Goal: Task Accomplishment & Management: Manage account settings

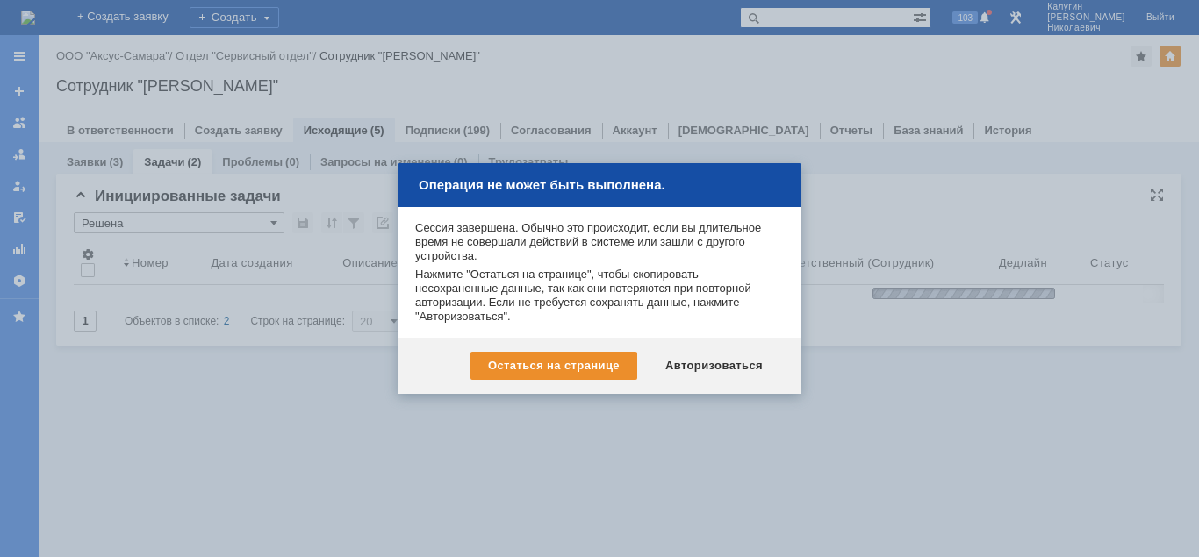
drag, startPoint x: 680, startPoint y: 362, endPoint x: 792, endPoint y: 334, distance: 115.8
click at [682, 362] on div "Авторизоваться" at bounding box center [714, 366] width 133 height 28
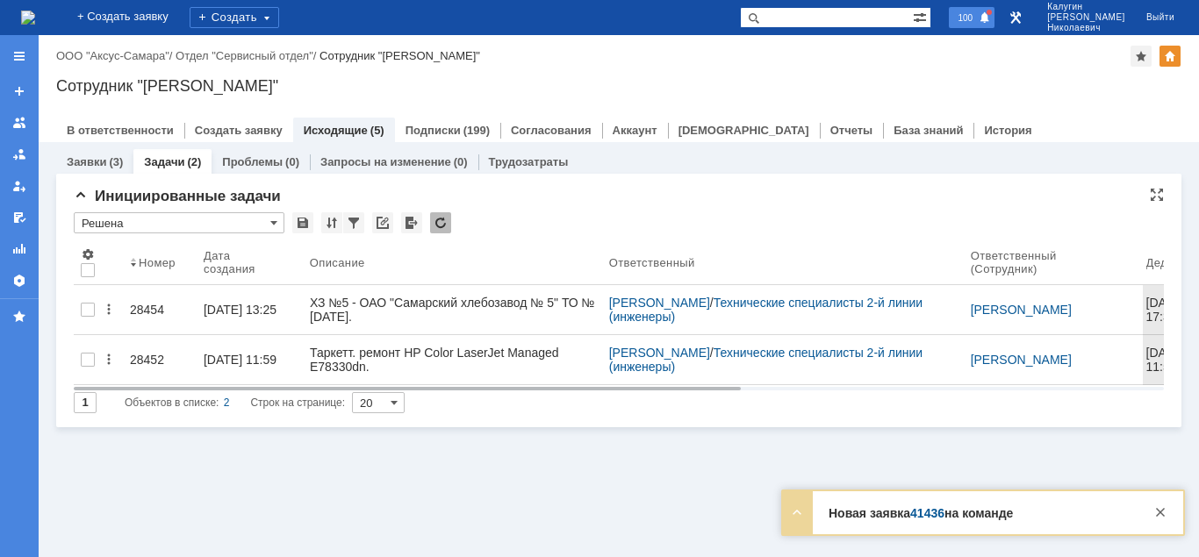
click at [978, 18] on span "100" at bounding box center [964, 17] width 25 height 12
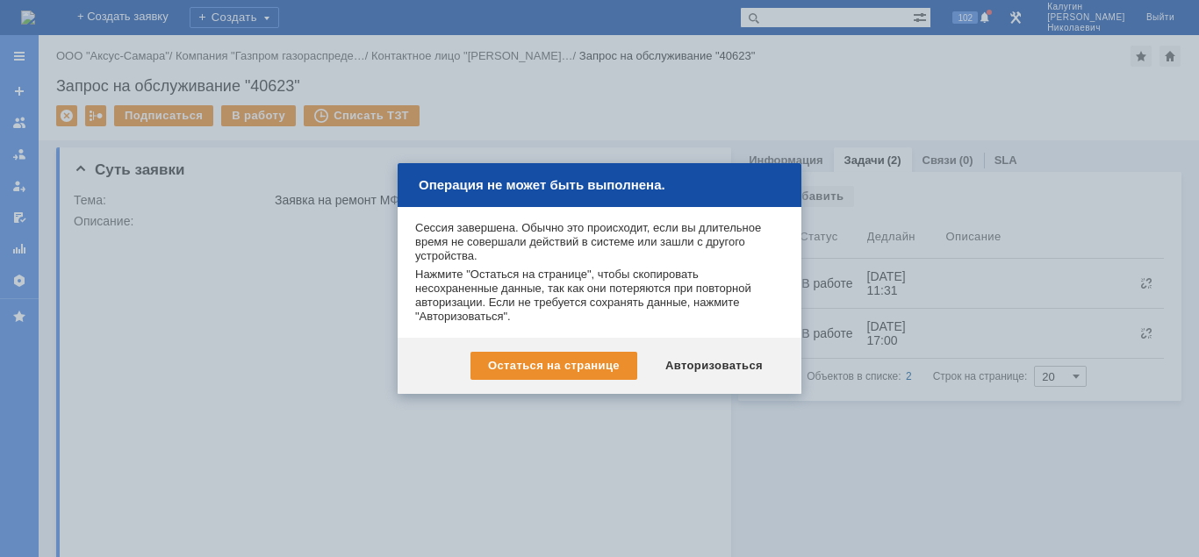
click at [727, 363] on div "Авторизоваться" at bounding box center [714, 366] width 133 height 28
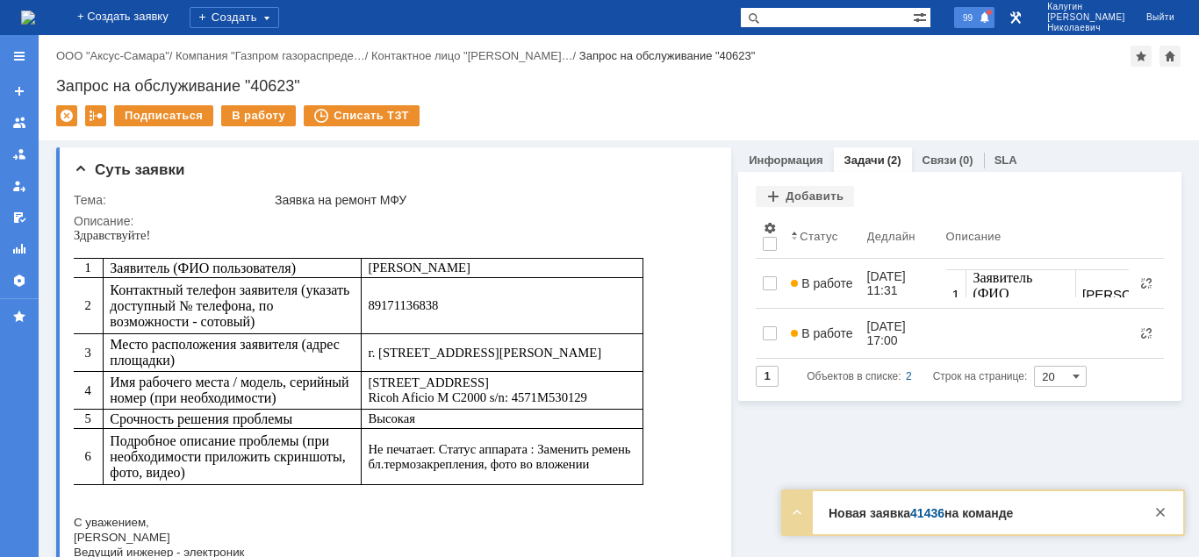
click at [978, 15] on span "99" at bounding box center [967, 17] width 20 height 12
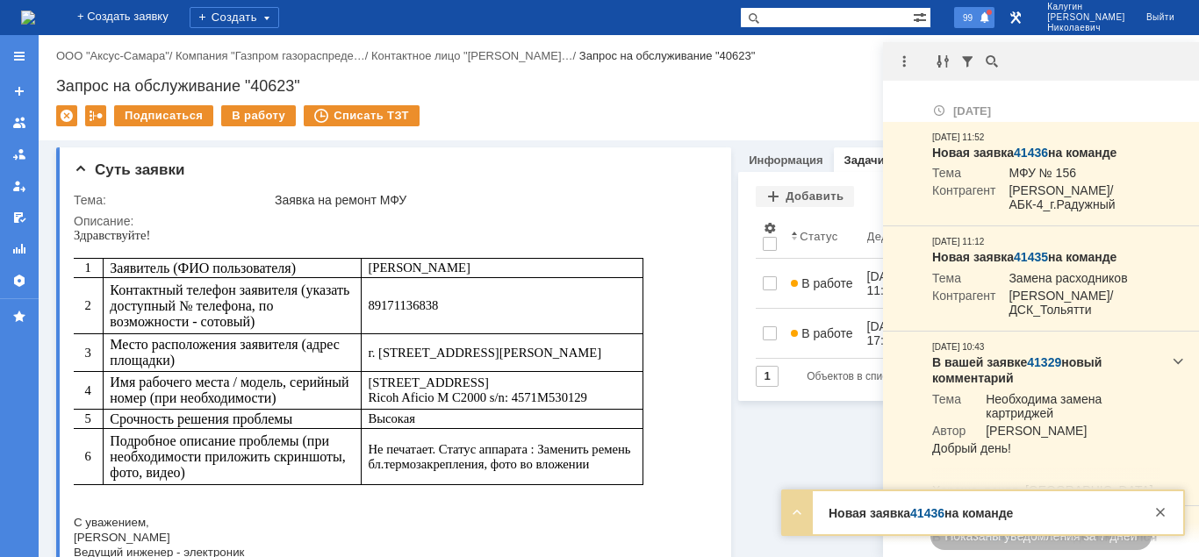
click at [978, 15] on span "99" at bounding box center [967, 17] width 20 height 12
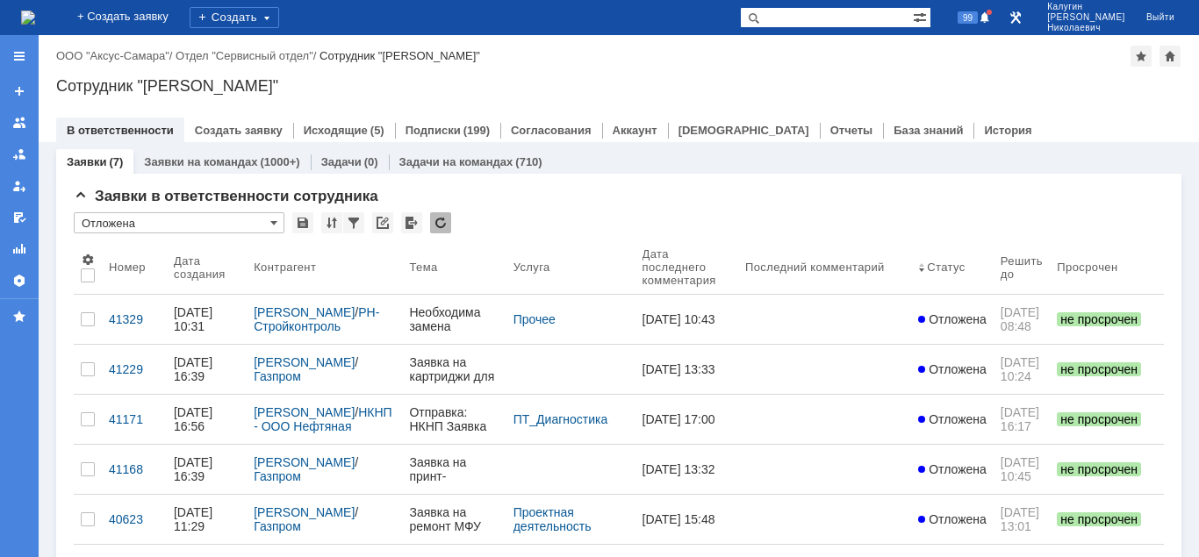
drag, startPoint x: 21, startPoint y: 53, endPoint x: 20, endPoint y: 65, distance: 12.3
click at [20, 53] on div at bounding box center [19, 56] width 14 height 14
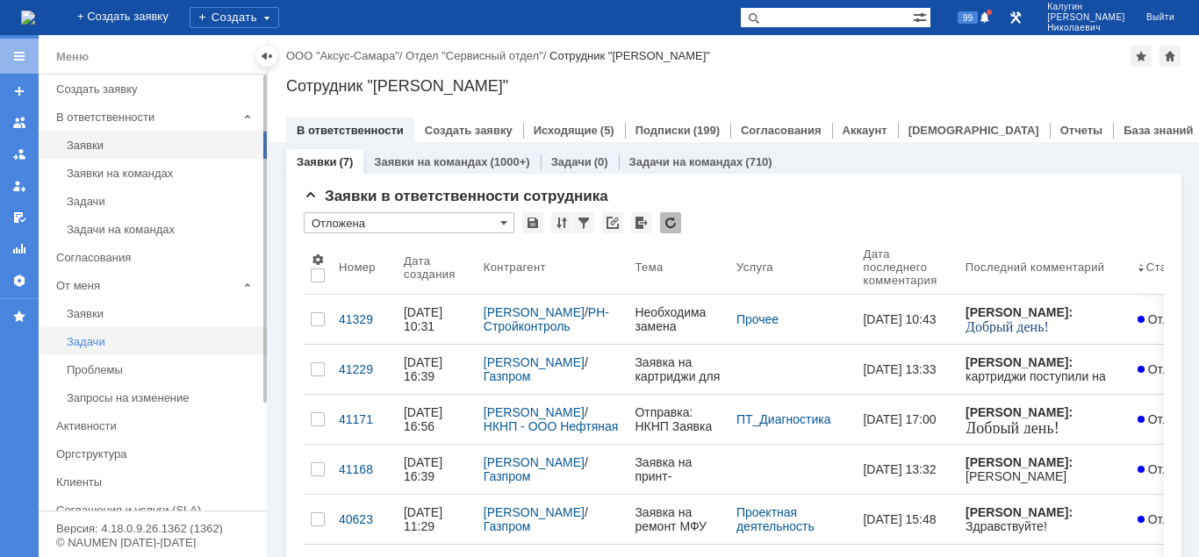
click at [87, 341] on div "Задачи" at bounding box center [162, 341] width 190 height 13
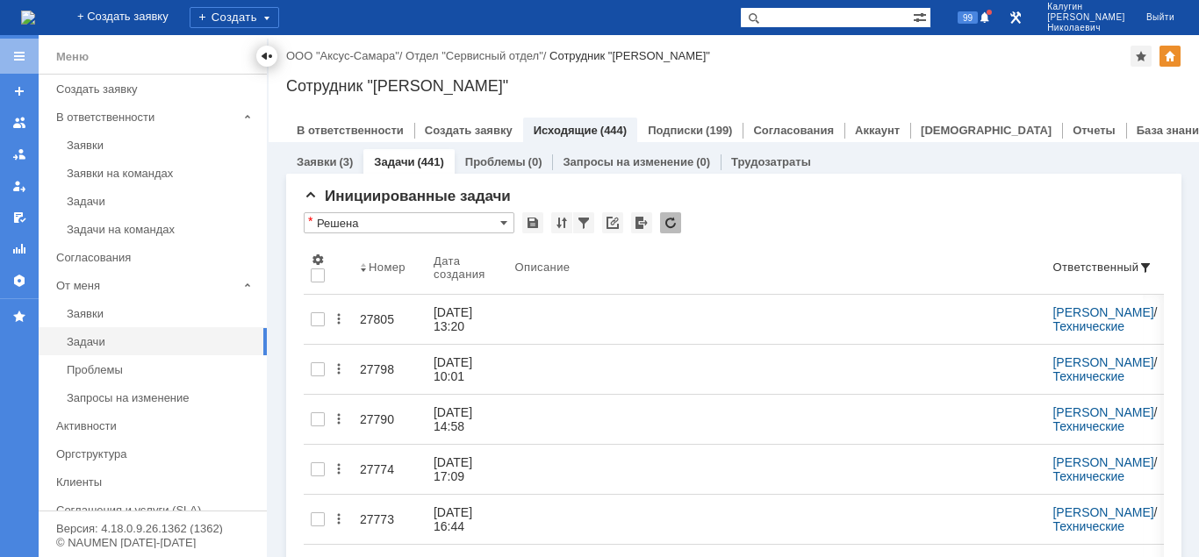
click at [260, 57] on div at bounding box center [267, 56] width 14 height 14
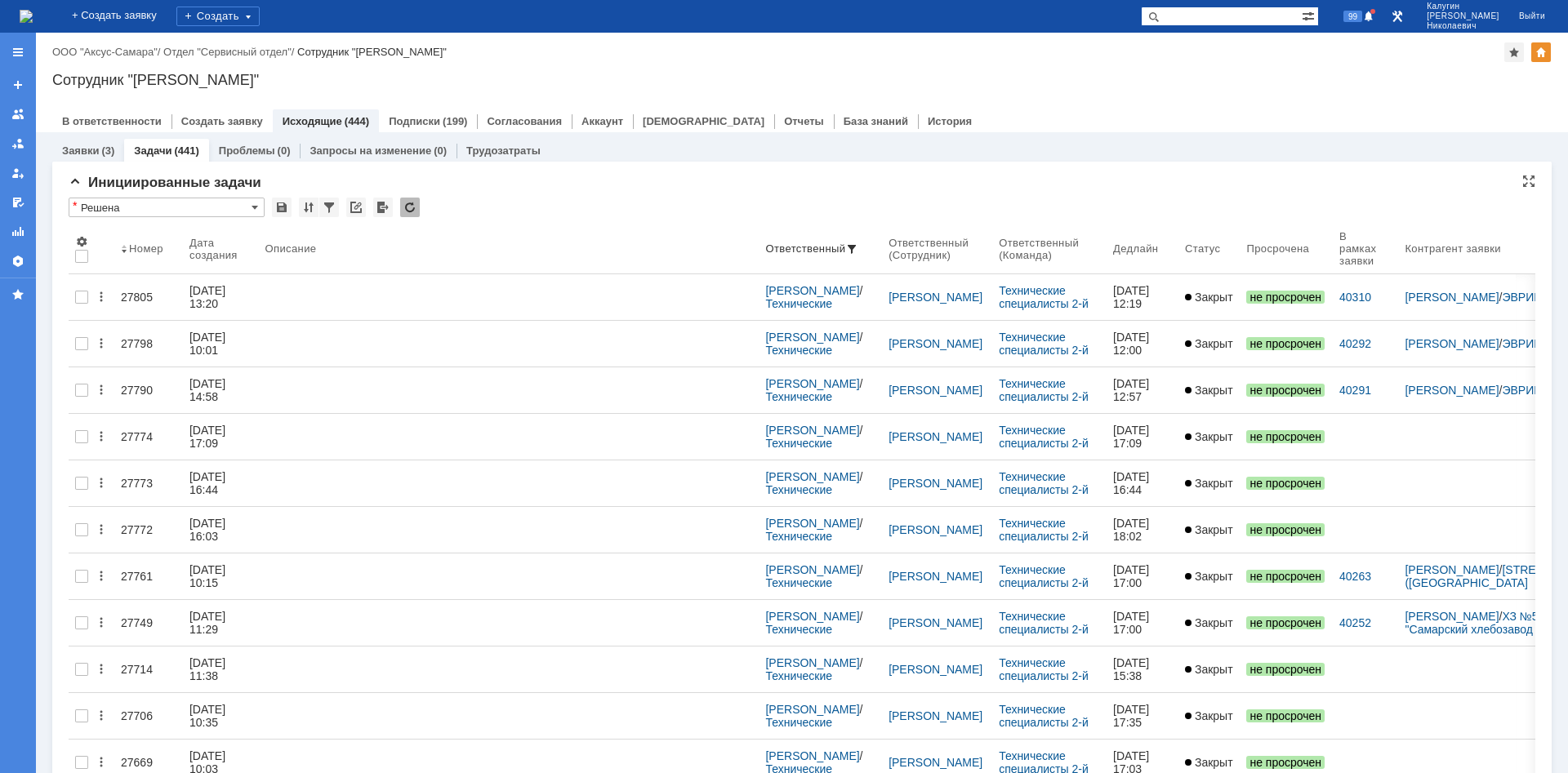
click at [142, 200] on input "text" at bounding box center [167, 199] width 196 height 4
click at [140, 207] on input "Решена" at bounding box center [167, 207] width 196 height 20
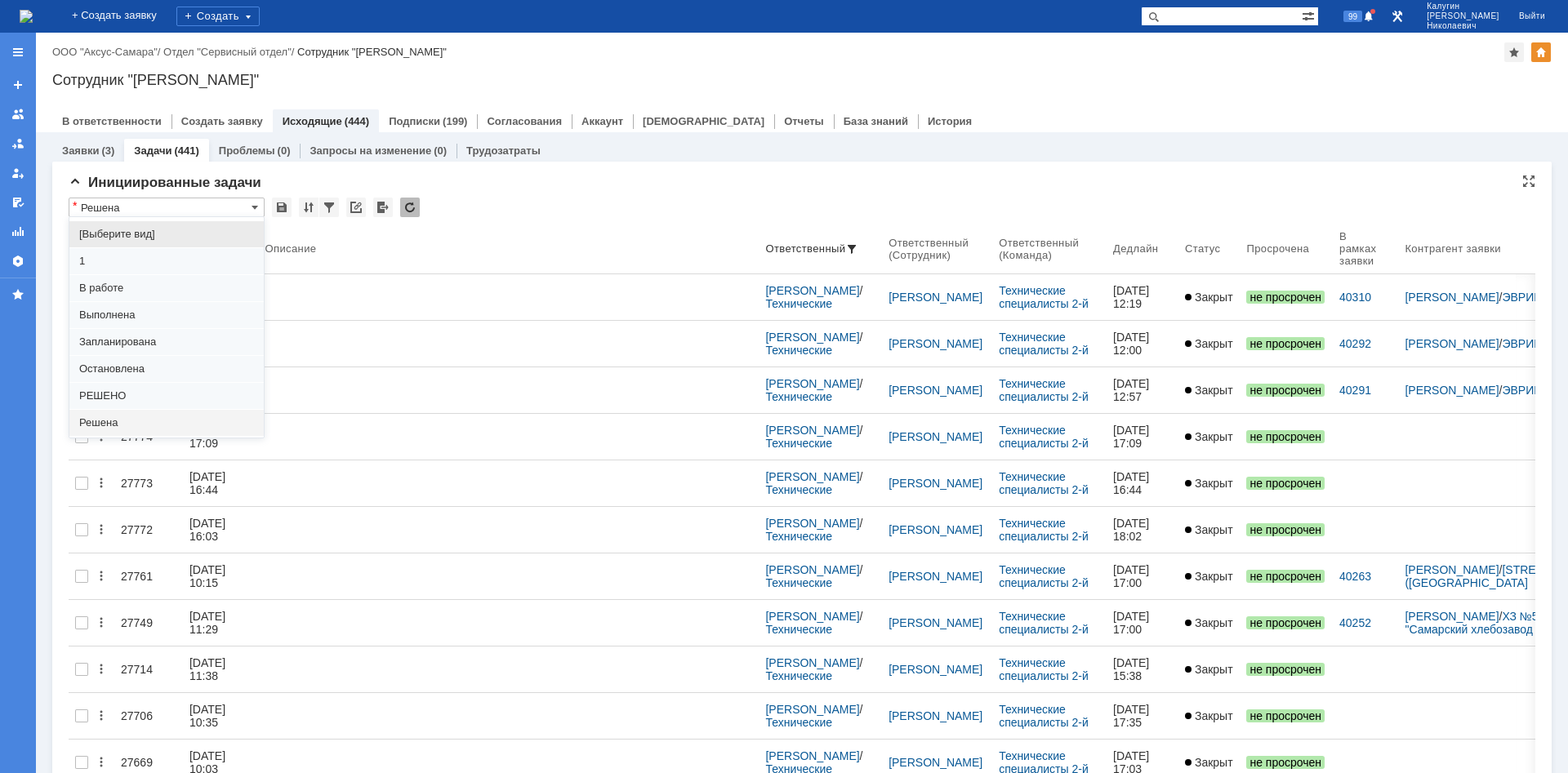
click at [93, 258] on span "1" at bounding box center [167, 261] width 175 height 13
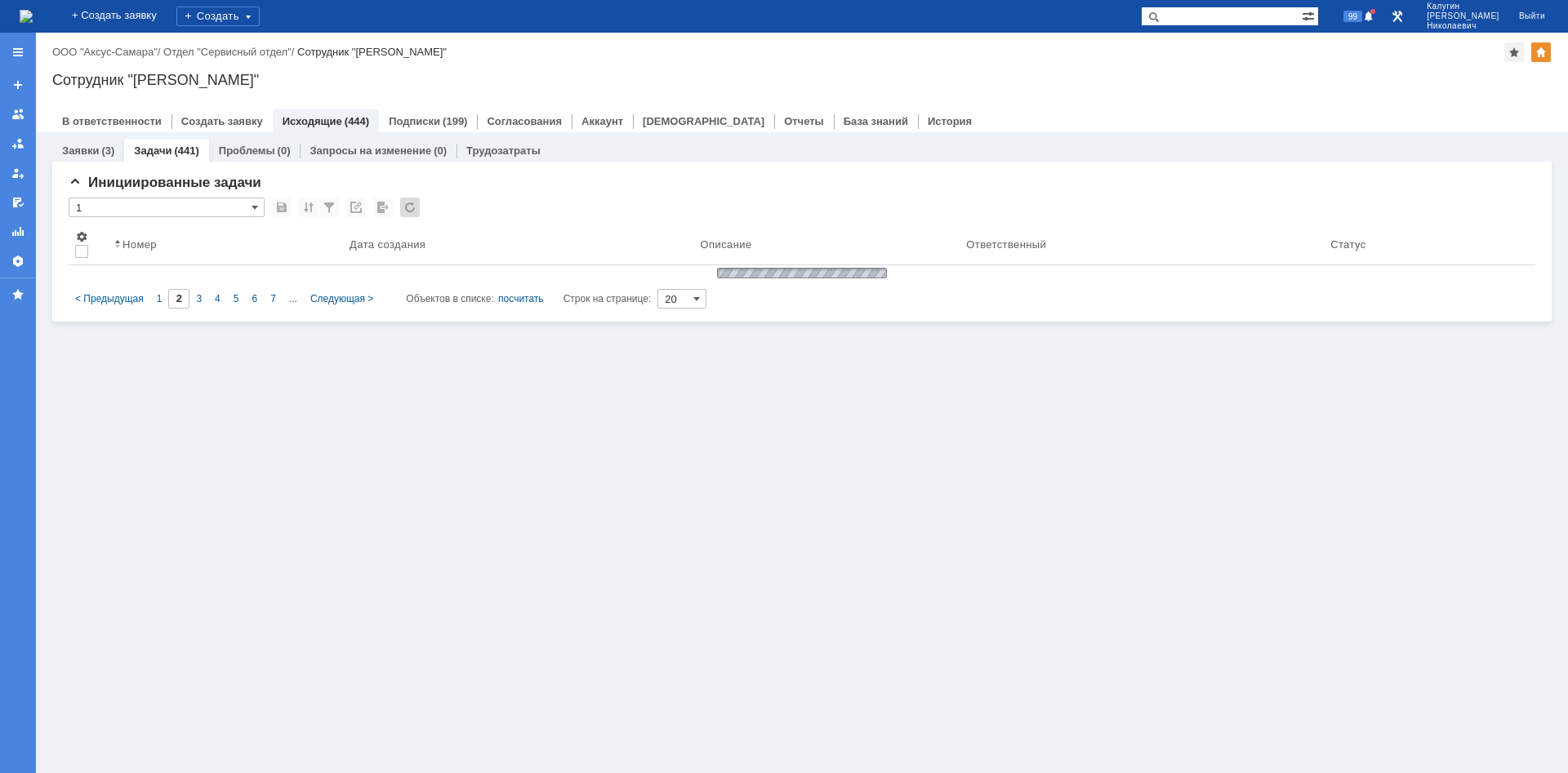
type input "1"
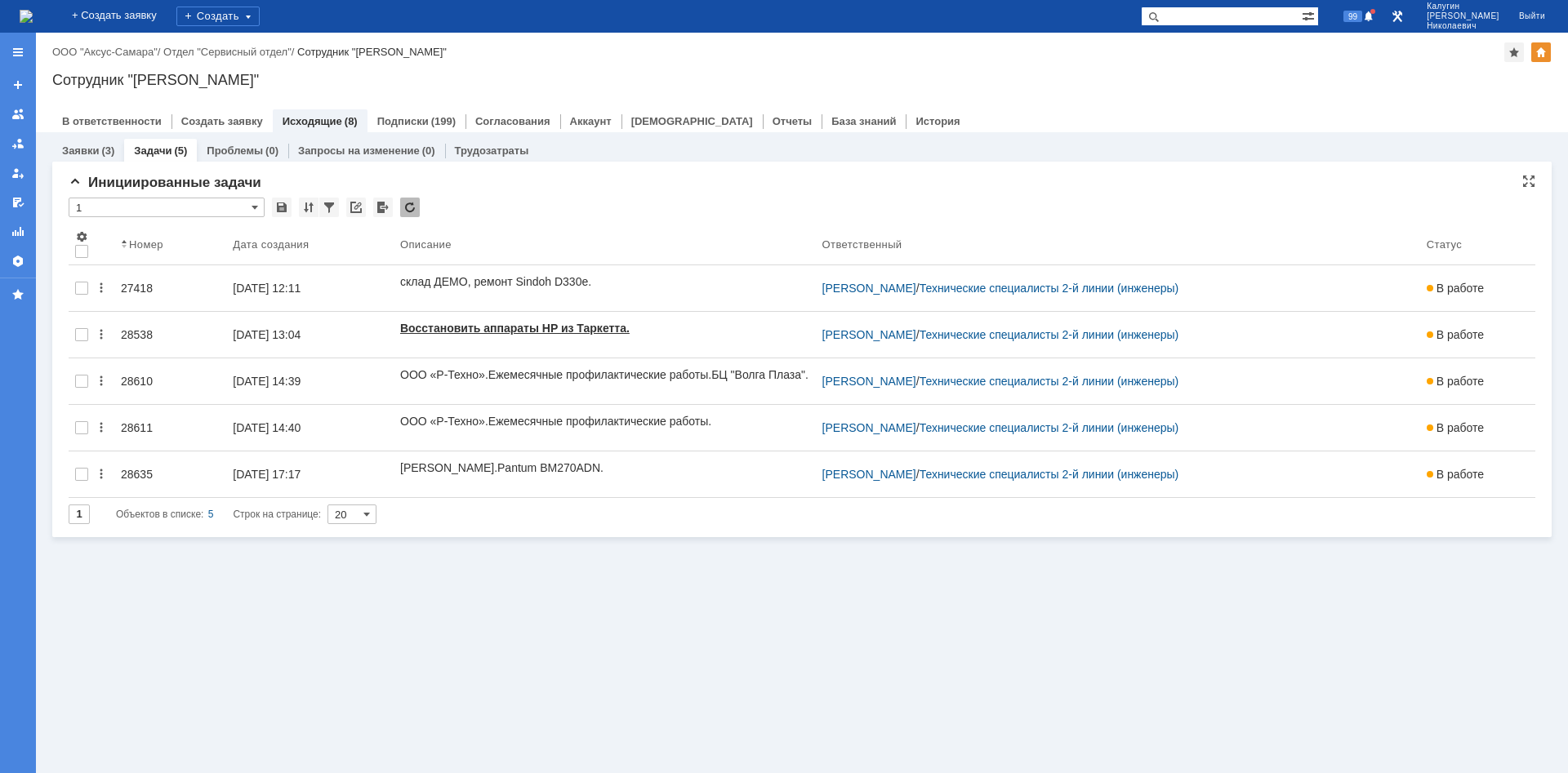
click at [250, 208] on input "1" at bounding box center [167, 207] width 196 height 20
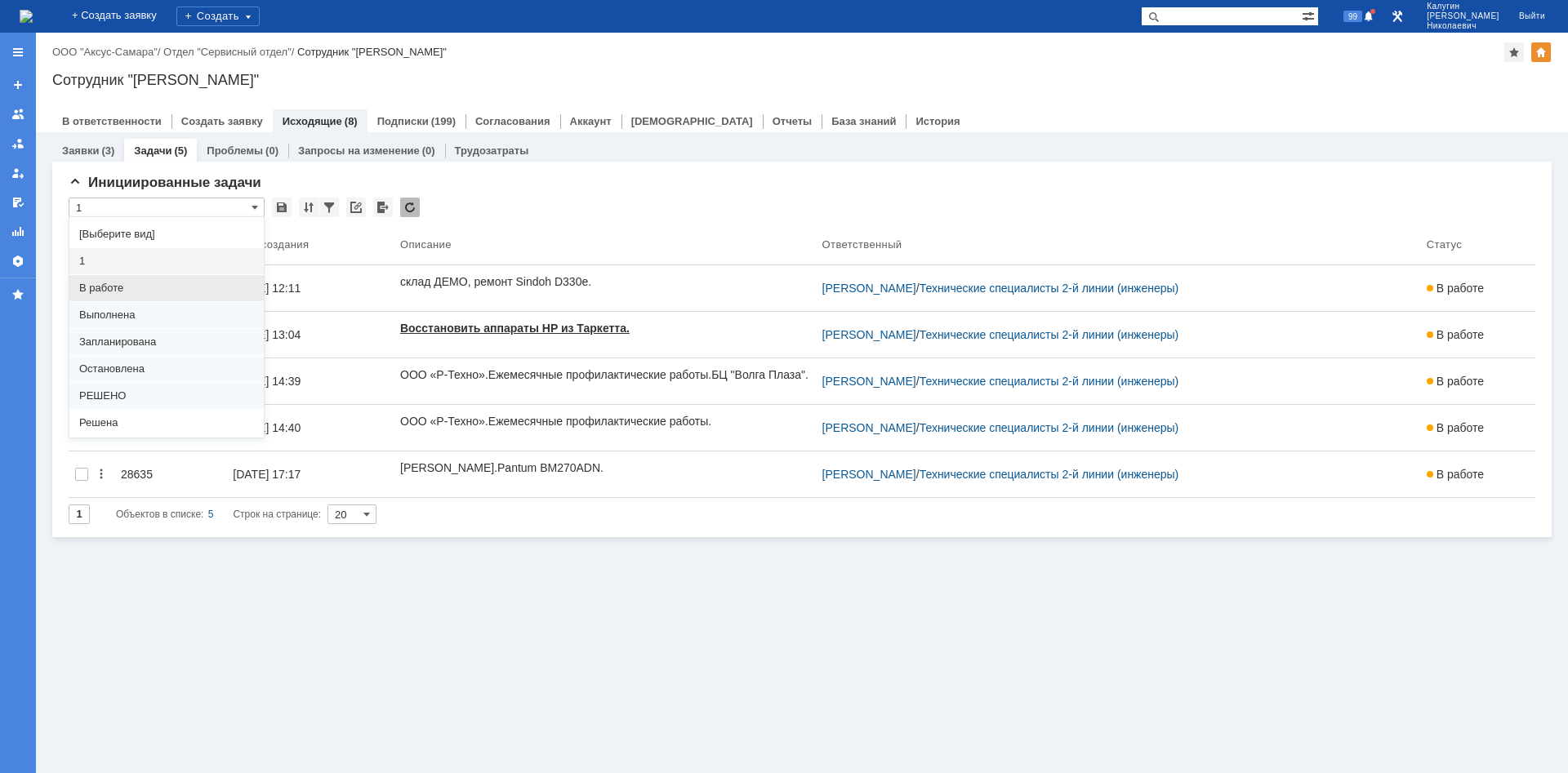
click at [125, 290] on span "В работе" at bounding box center [167, 288] width 175 height 13
type input "В работе"
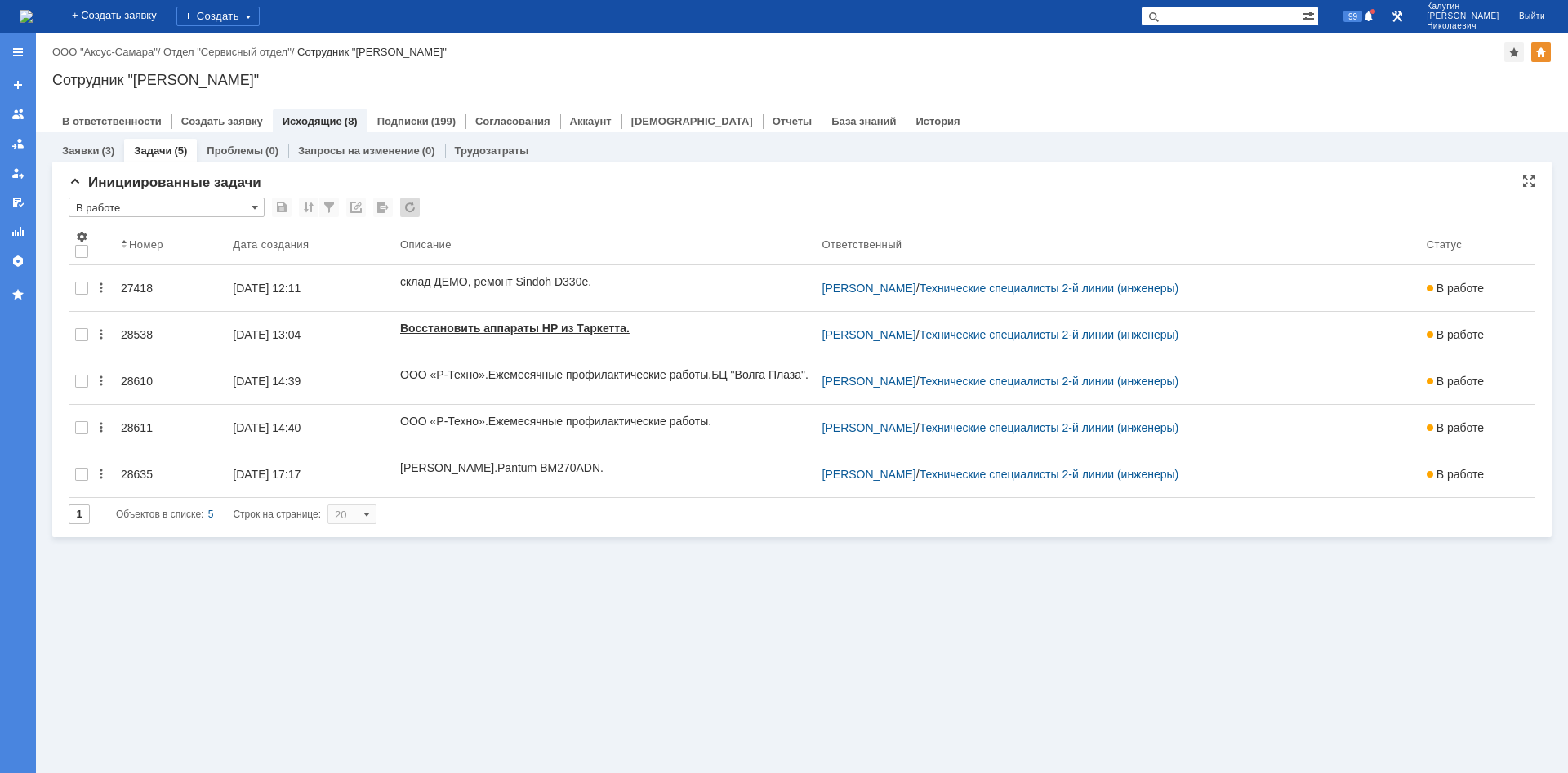
type input "100"
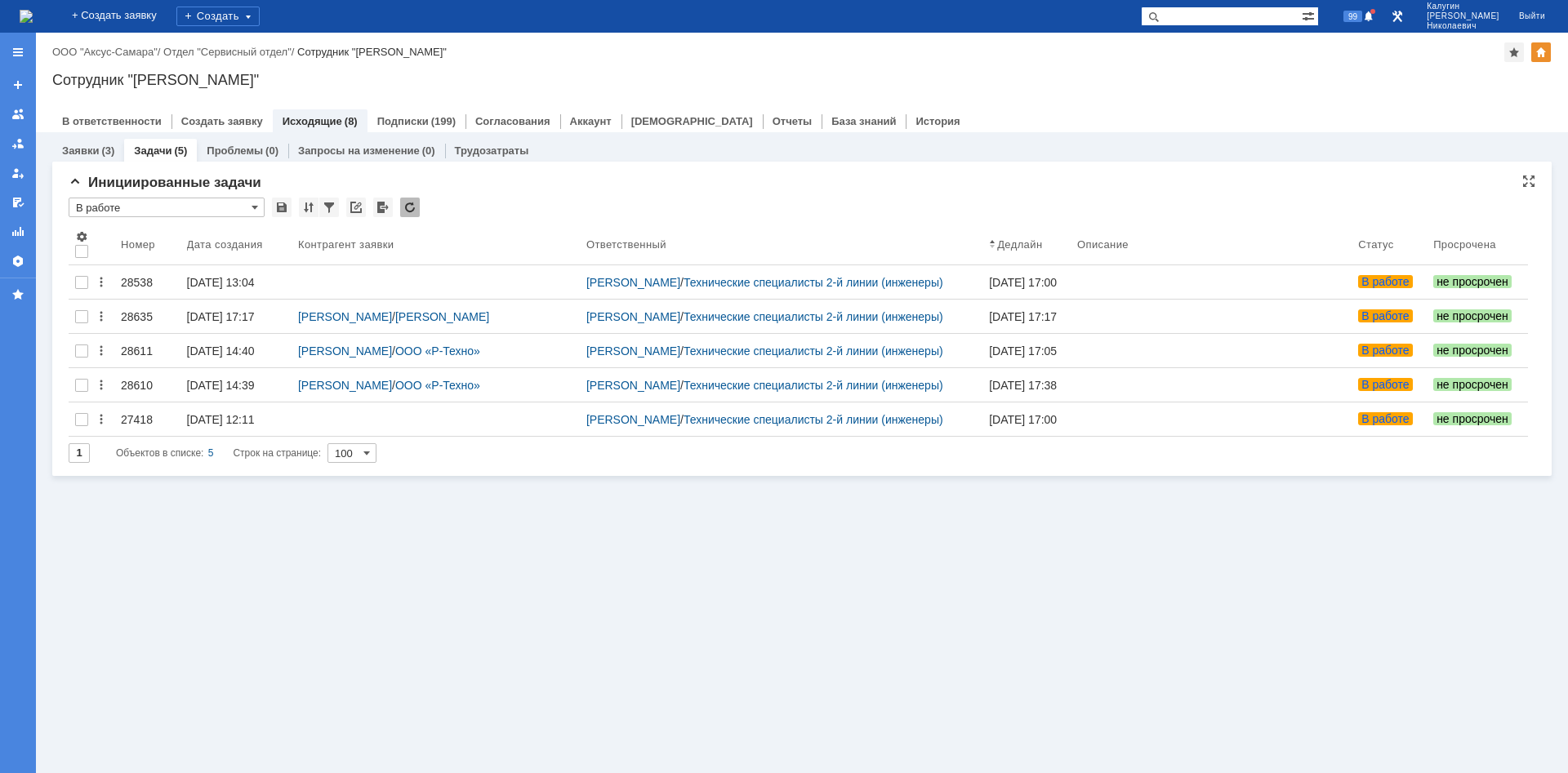
type input "В работе"
click at [1055, 238] on span at bounding box center [1049, 244] width 13 height 13
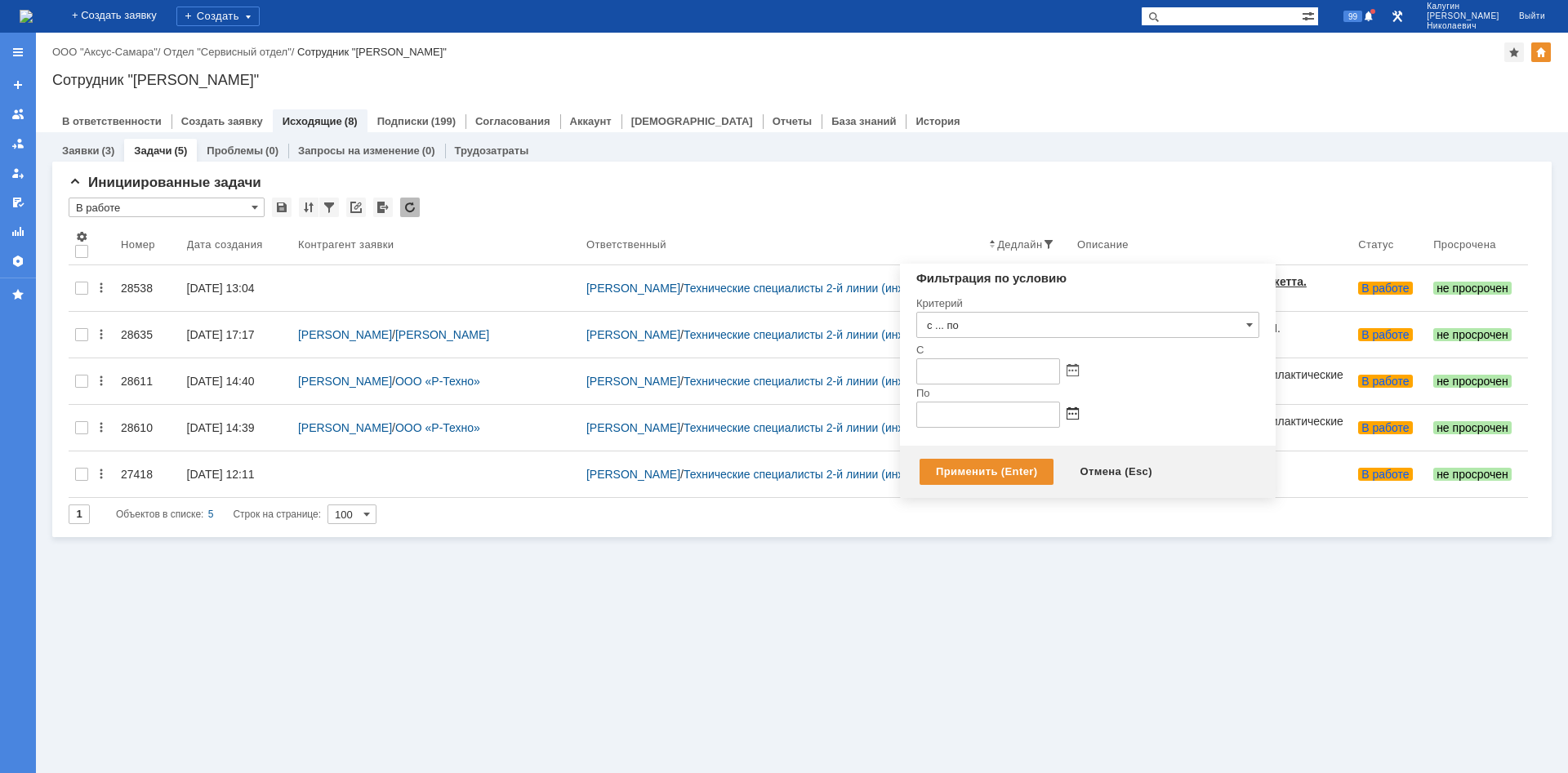
click at [1077, 378] on span at bounding box center [1072, 371] width 12 height 13
click at [1030, 517] on div "22" at bounding box center [1027, 526] width 17 height 14
type input "[DATE] 23:59"
click at [951, 467] on div "Применить (Enter)" at bounding box center [986, 472] width 134 height 26
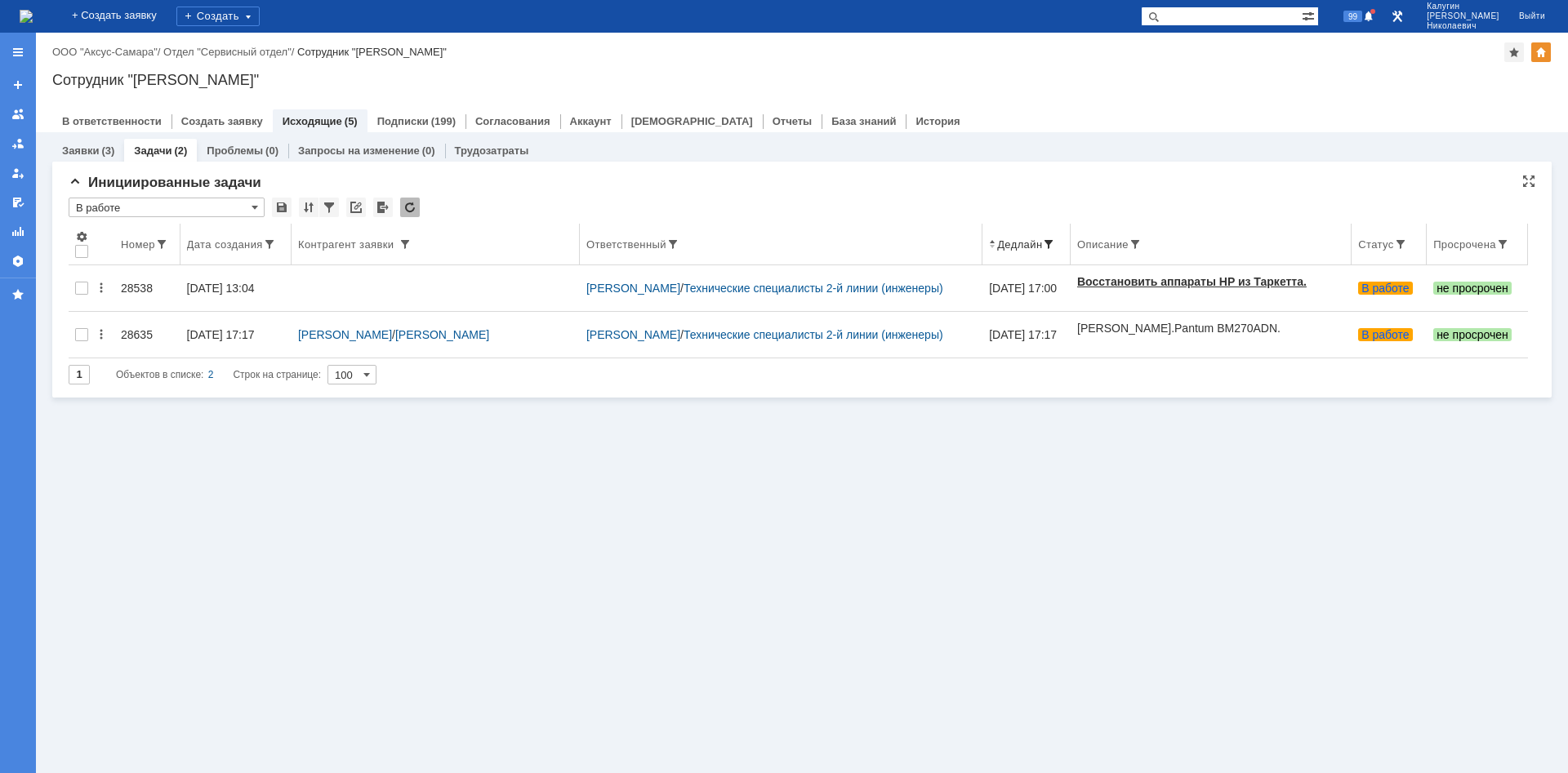
click at [1055, 243] on span at bounding box center [1049, 244] width 13 height 13
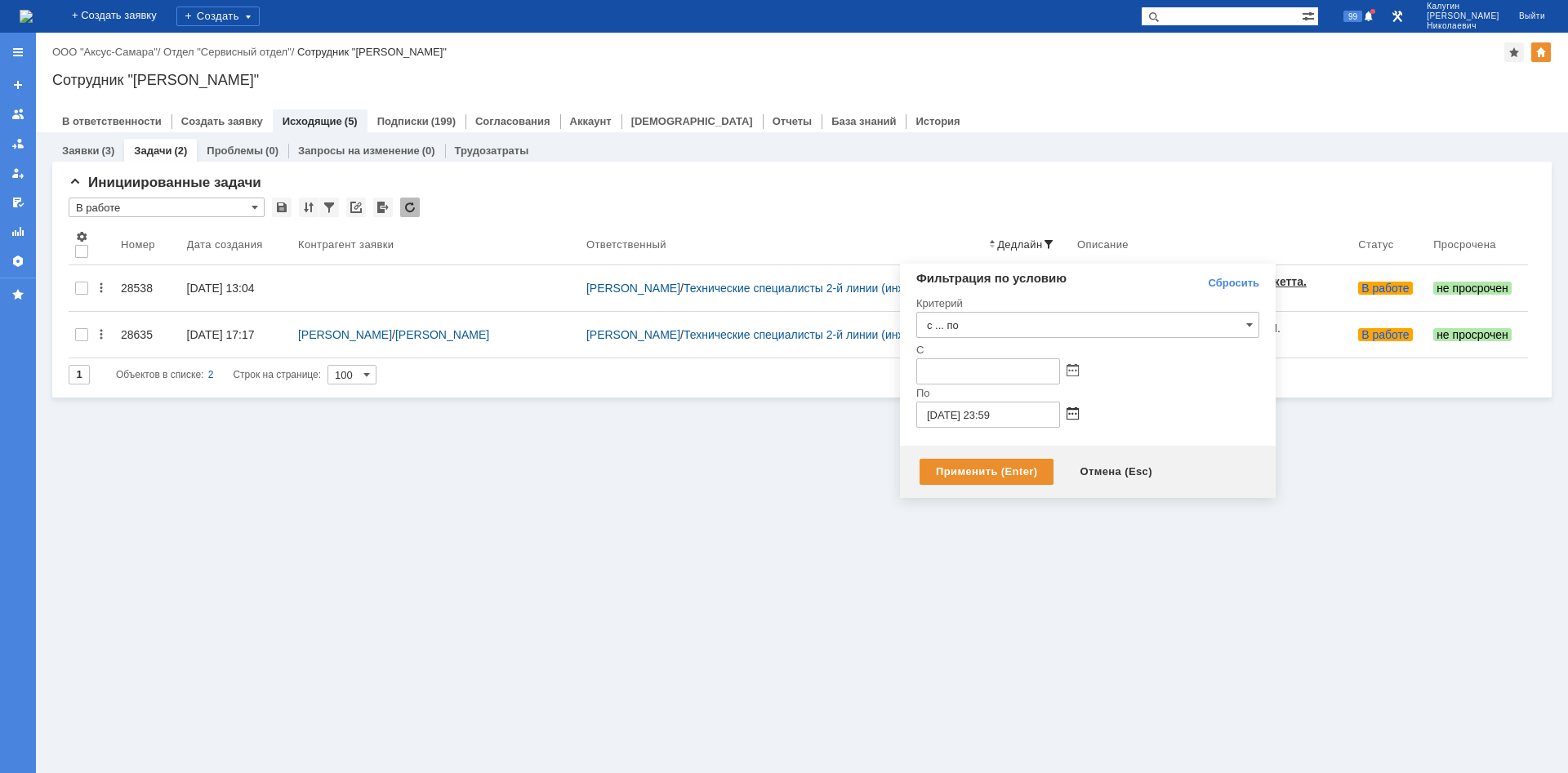
click at [1077, 378] on span at bounding box center [1072, 371] width 12 height 13
click at [952, 517] on div "25" at bounding box center [952, 542] width 17 height 14
type input "[DATE] 23:59"
click at [964, 475] on div "Применить (Enter)" at bounding box center [986, 472] width 134 height 26
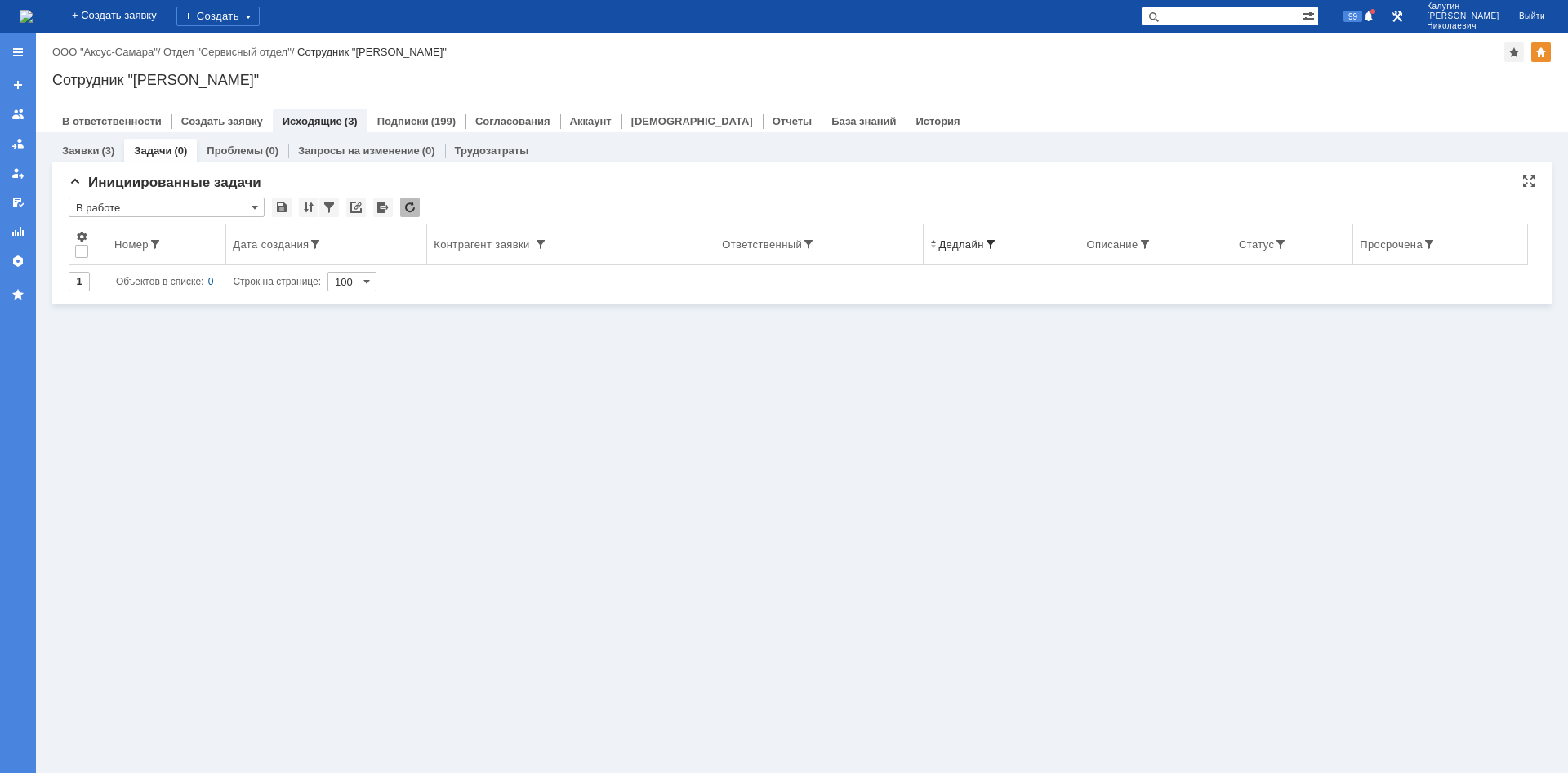
click at [997, 244] on span at bounding box center [990, 244] width 13 height 13
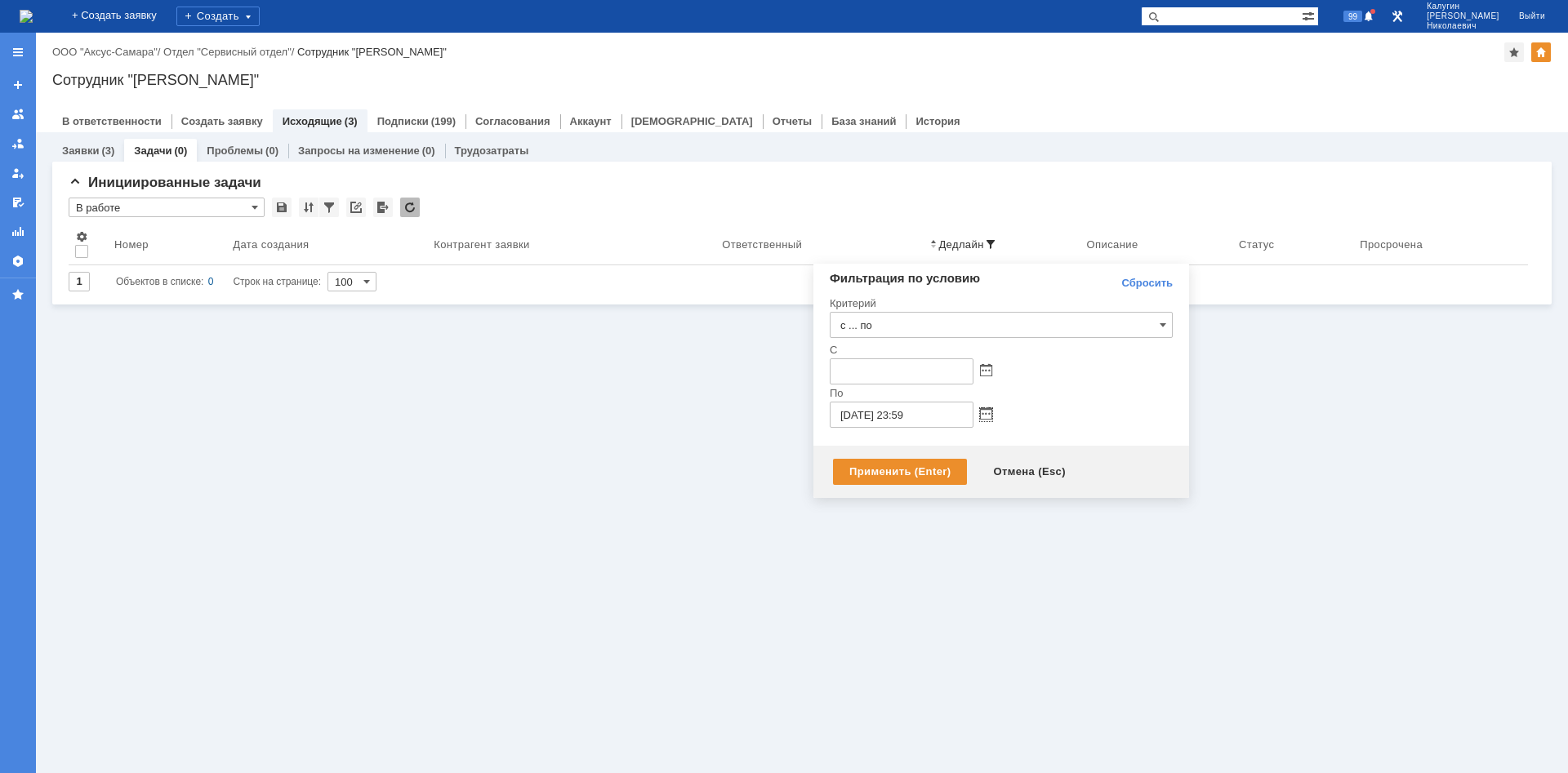
click at [979, 416] on div at bounding box center [983, 413] width 19 height 14
click at [984, 416] on span at bounding box center [985, 415] width 12 height 13
drag, startPoint x: 889, startPoint y: 539, endPoint x: 890, endPoint y: 519, distance: 20.0
click at [888, 517] on div "26" at bounding box center [884, 542] width 17 height 14
type input "[DATE] 23:59"
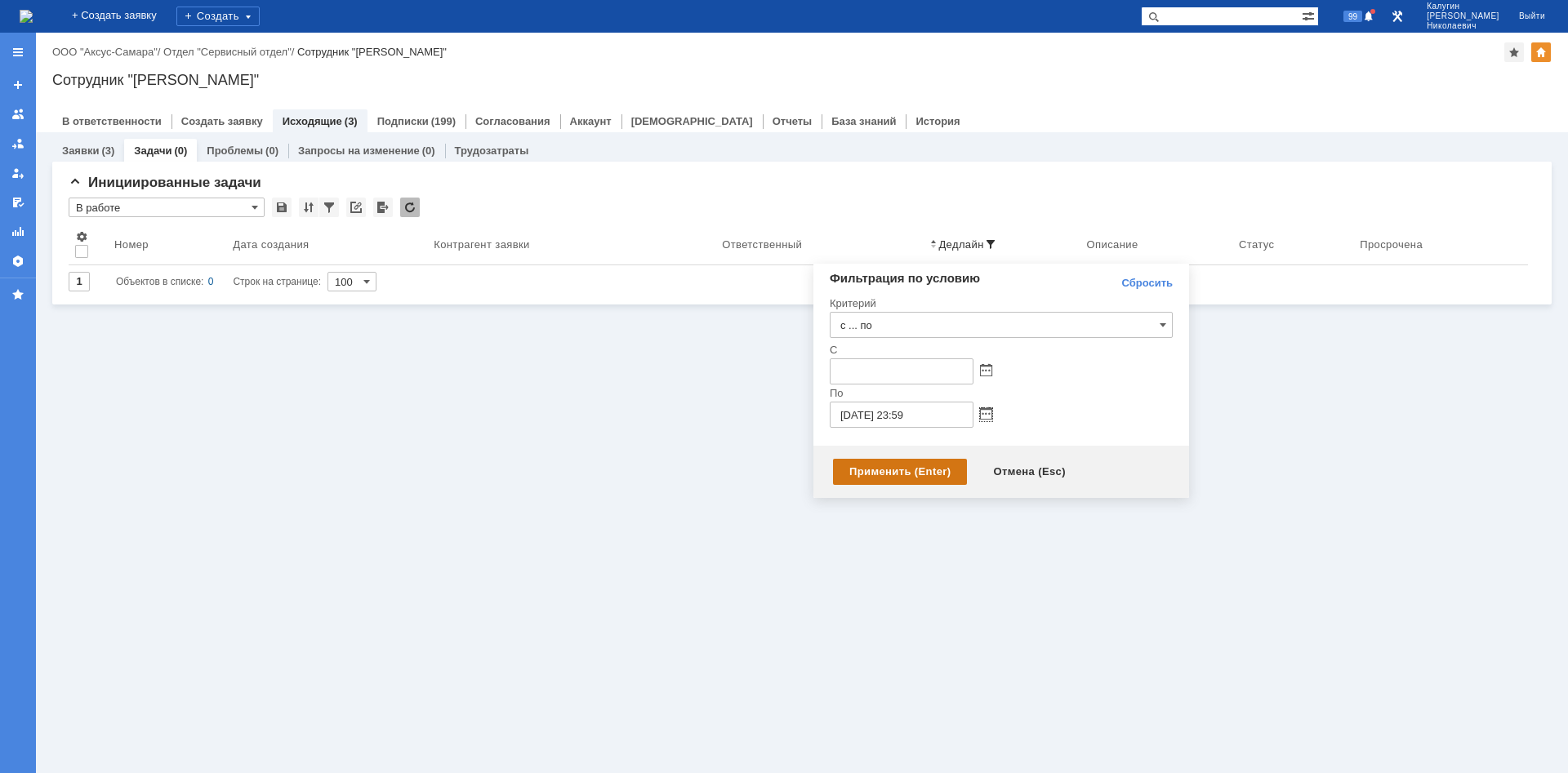
click at [886, 471] on div "Применить (Enter)" at bounding box center [900, 472] width 134 height 26
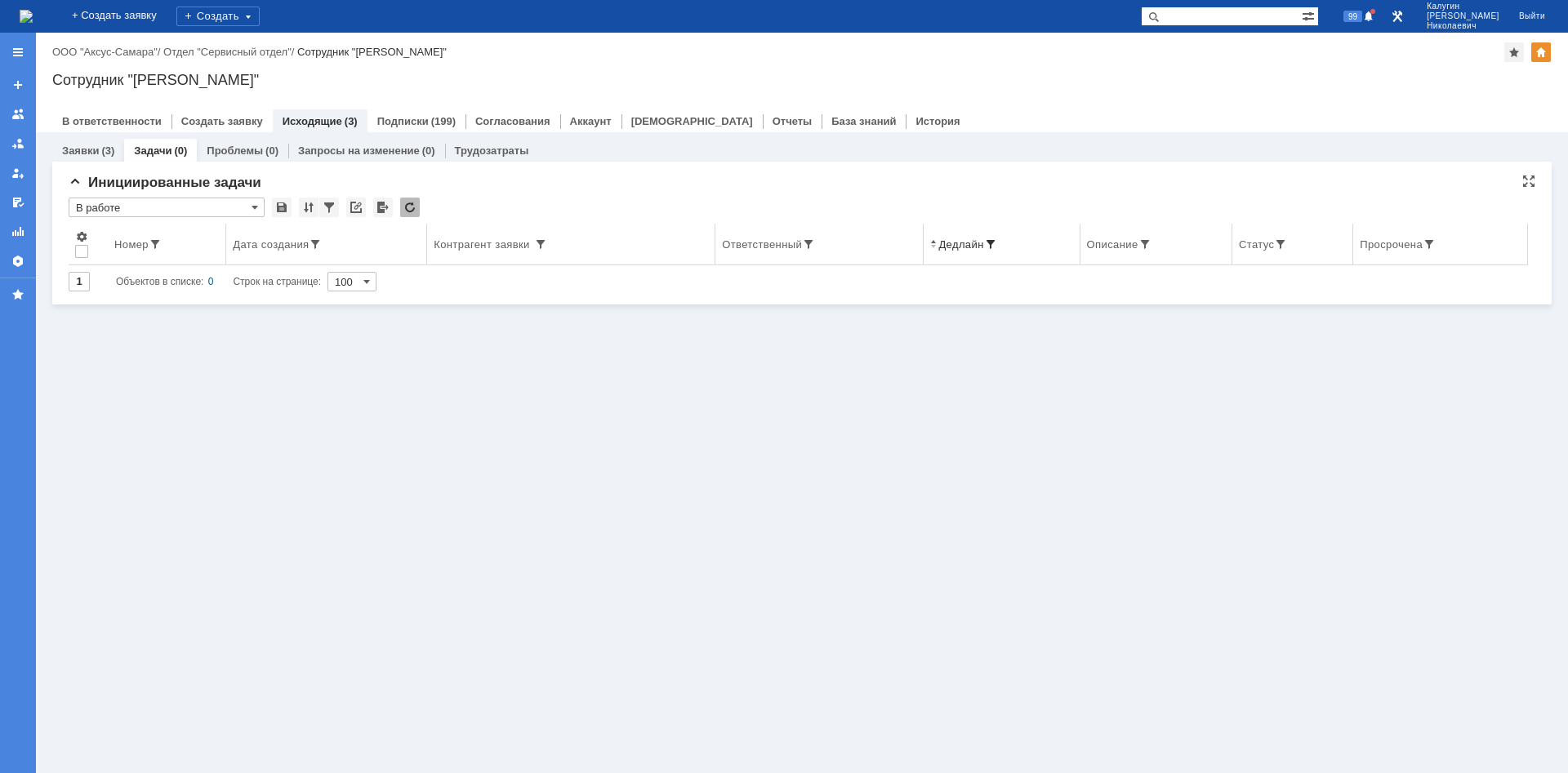
click at [996, 244] on span at bounding box center [990, 244] width 13 height 13
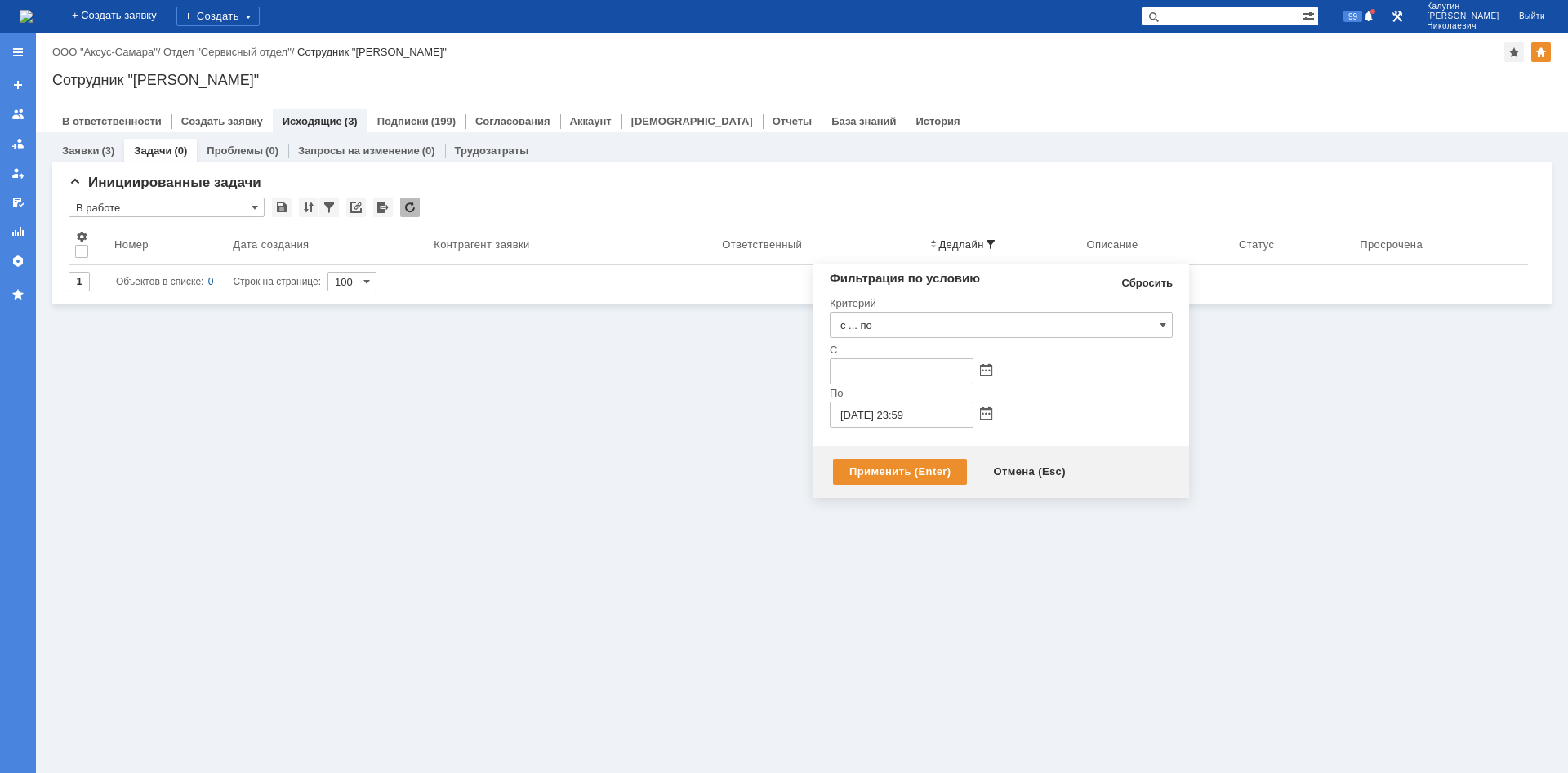
click at [1115, 284] on link "Сбросить" at bounding box center [1146, 283] width 51 height 13
type input "с ... по"
drag, startPoint x: 893, startPoint y: 472, endPoint x: 815, endPoint y: 460, distance: 78.9
click at [891, 472] on div "Применить (Enter)" at bounding box center [900, 472] width 134 height 26
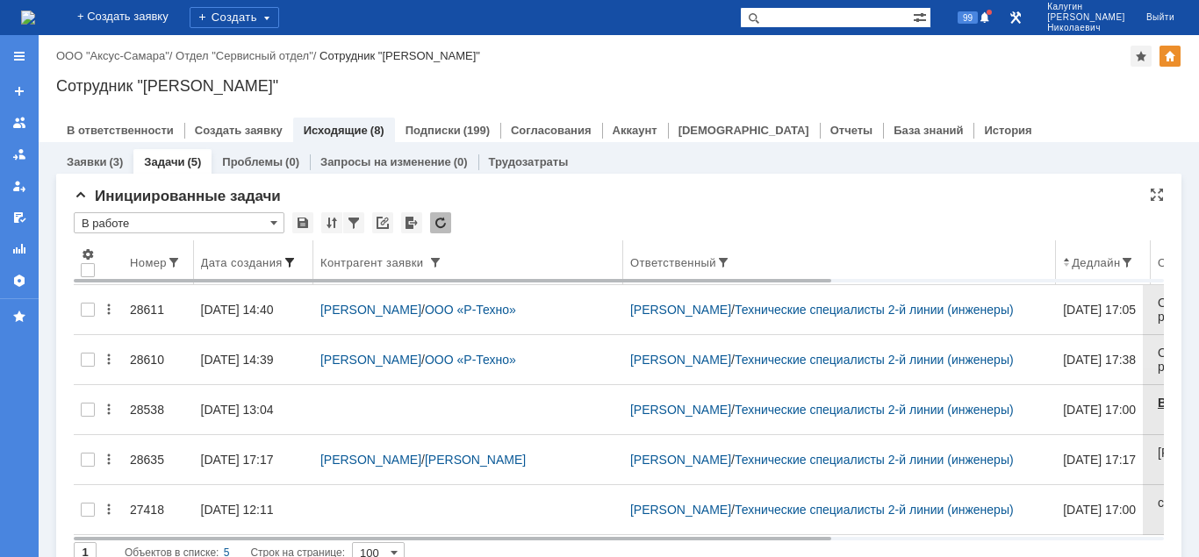
scroll to position [27, 0]
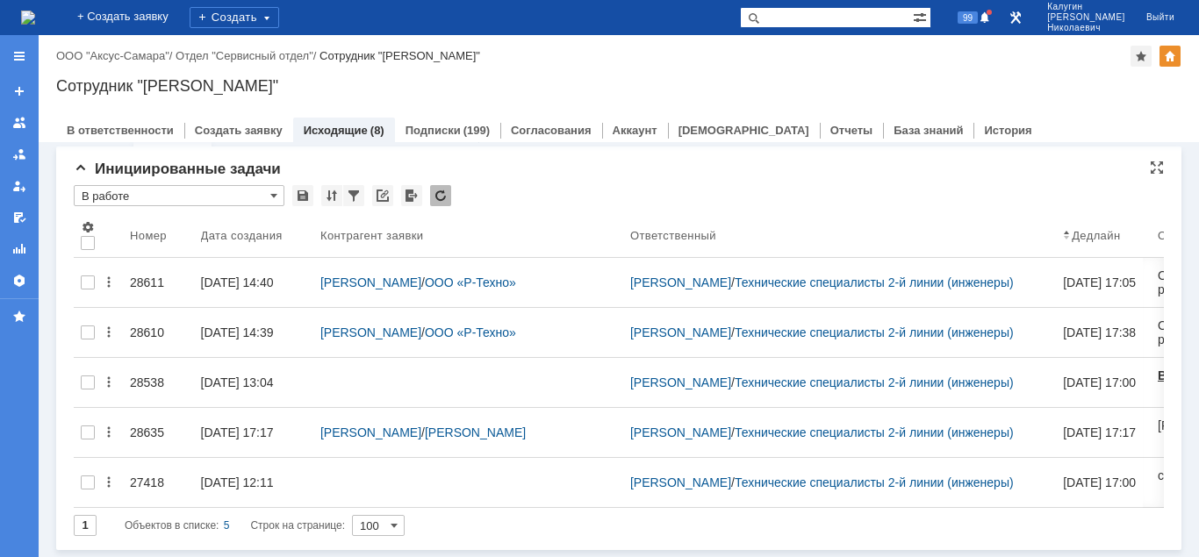
click at [154, 193] on input "В работе" at bounding box center [179, 195] width 211 height 21
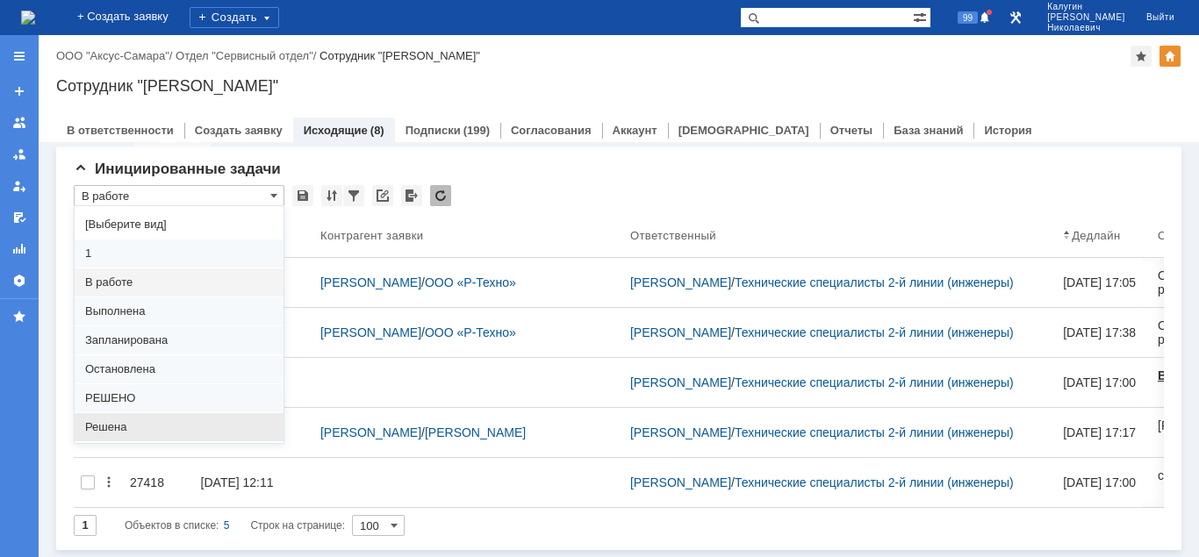
click at [118, 423] on span "Решена" at bounding box center [179, 427] width 188 height 14
type input "Решена"
type input "20"
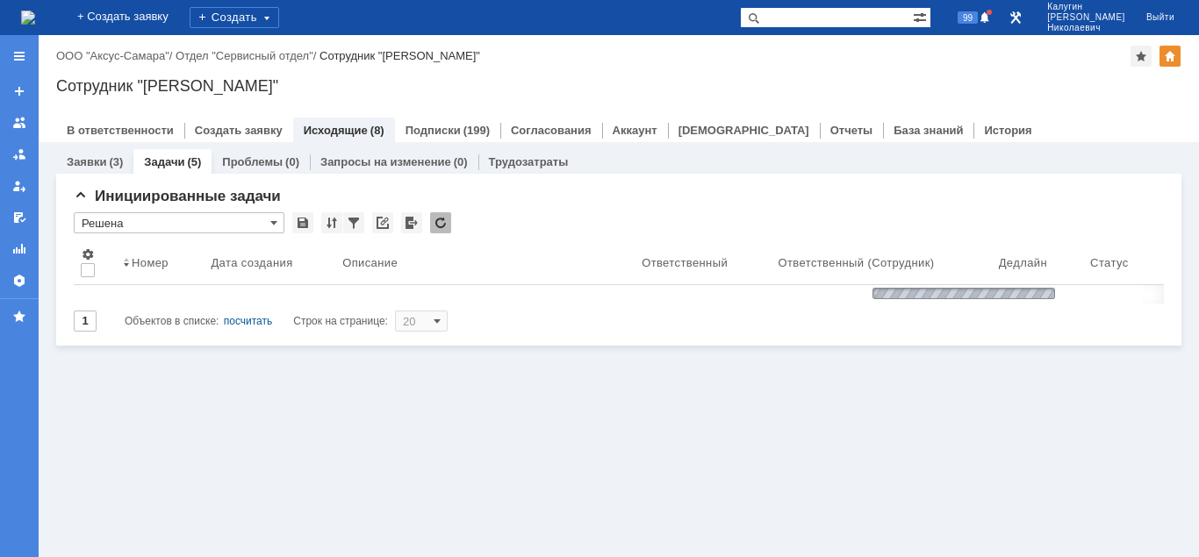
scroll to position [0, 0]
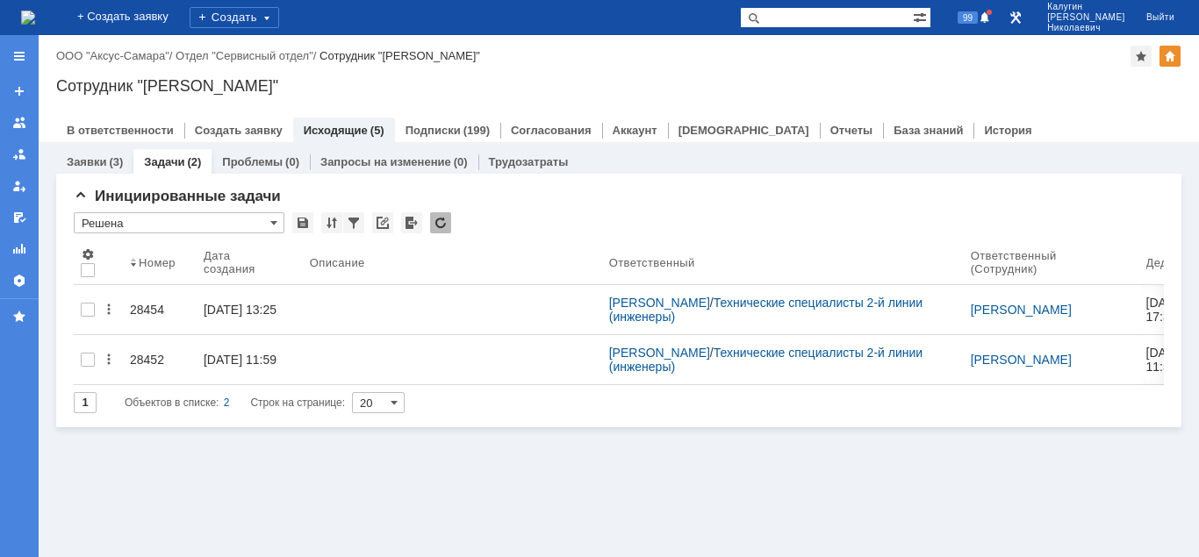
type input "Решена"
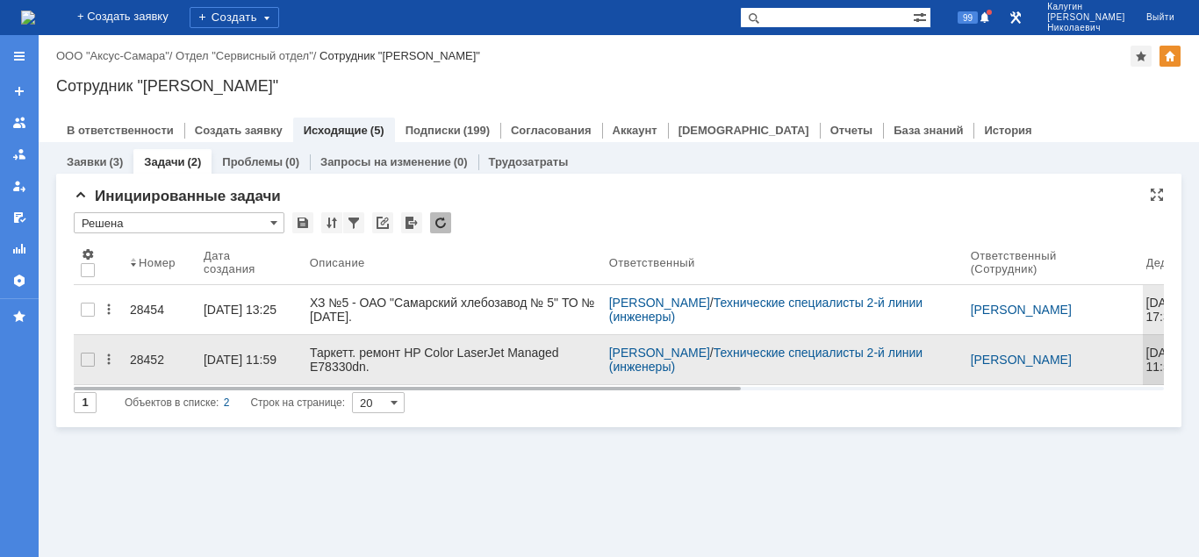
click at [132, 353] on div "28452" at bounding box center [160, 360] width 60 height 14
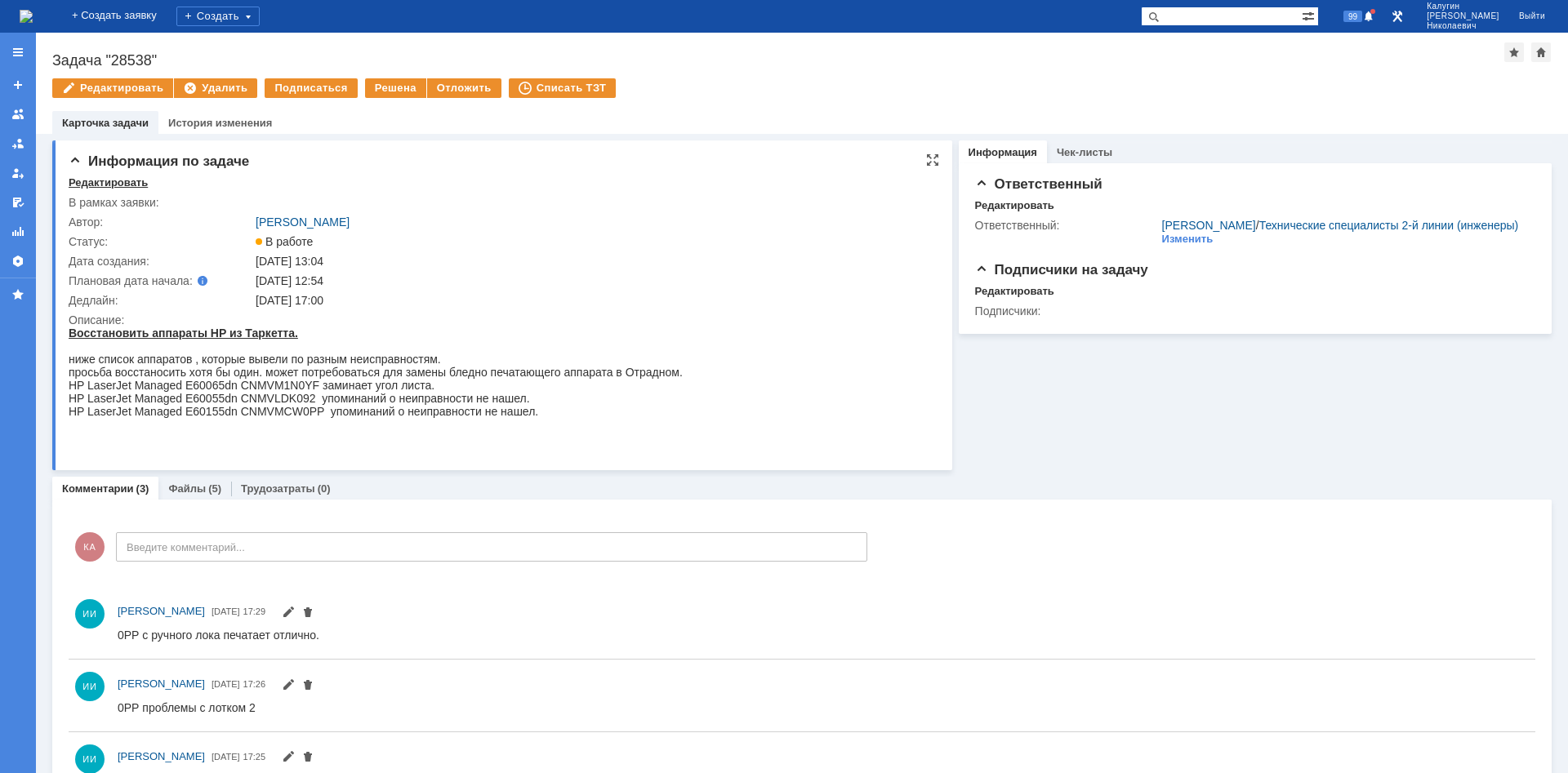
click at [110, 183] on div "Редактировать" at bounding box center [108, 183] width 79 height 13
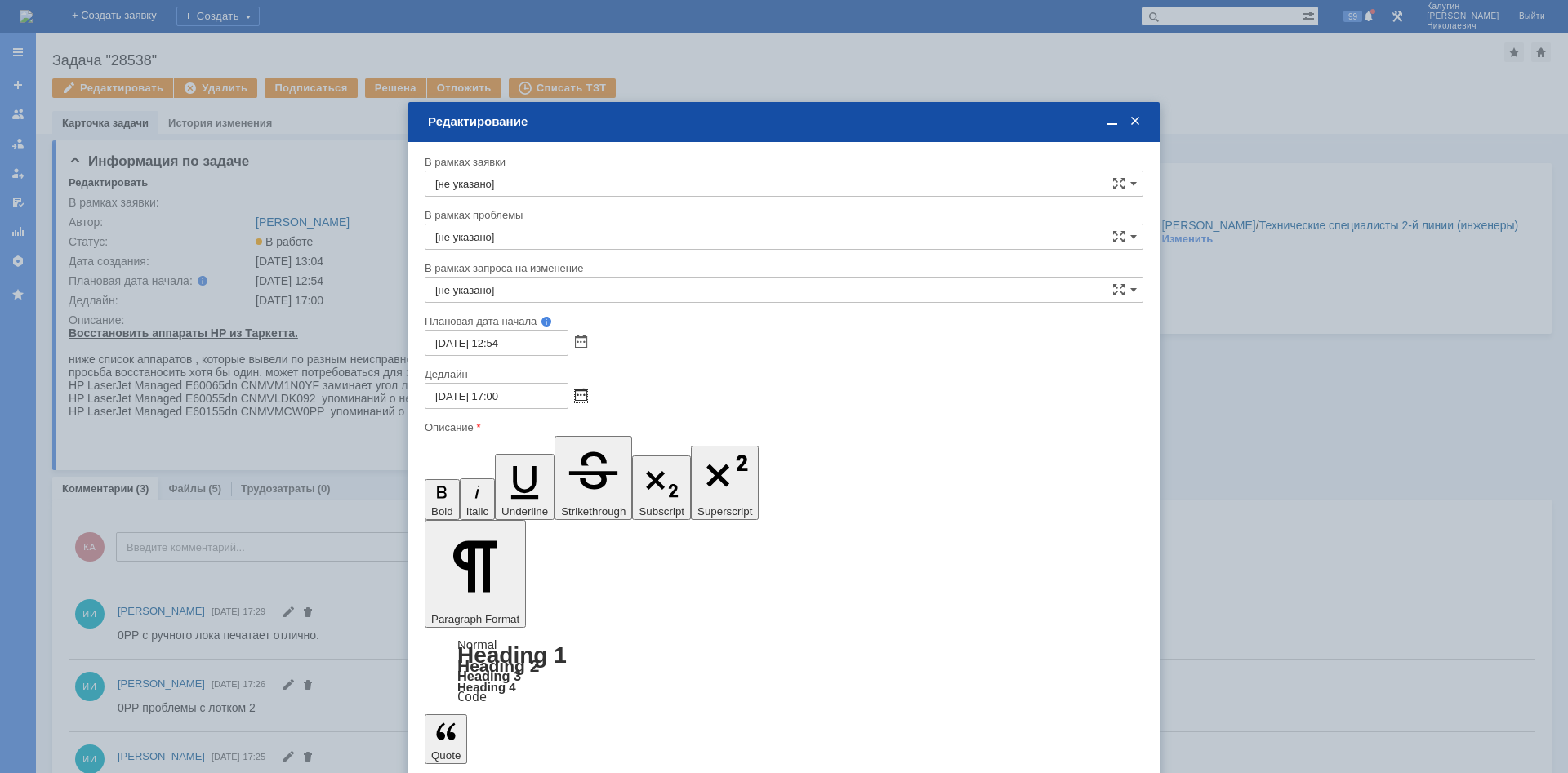
click at [583, 394] on span at bounding box center [581, 396] width 12 height 13
drag, startPoint x: 533, startPoint y: 523, endPoint x: 100, endPoint y: 72, distance: 625.2
click at [533, 523] on div "29" at bounding box center [536, 523] width 17 height 14
click at [580, 391] on span at bounding box center [581, 396] width 12 height 13
drag, startPoint x: 93, startPoint y: 60, endPoint x: 519, endPoint y: 521, distance: 627.7
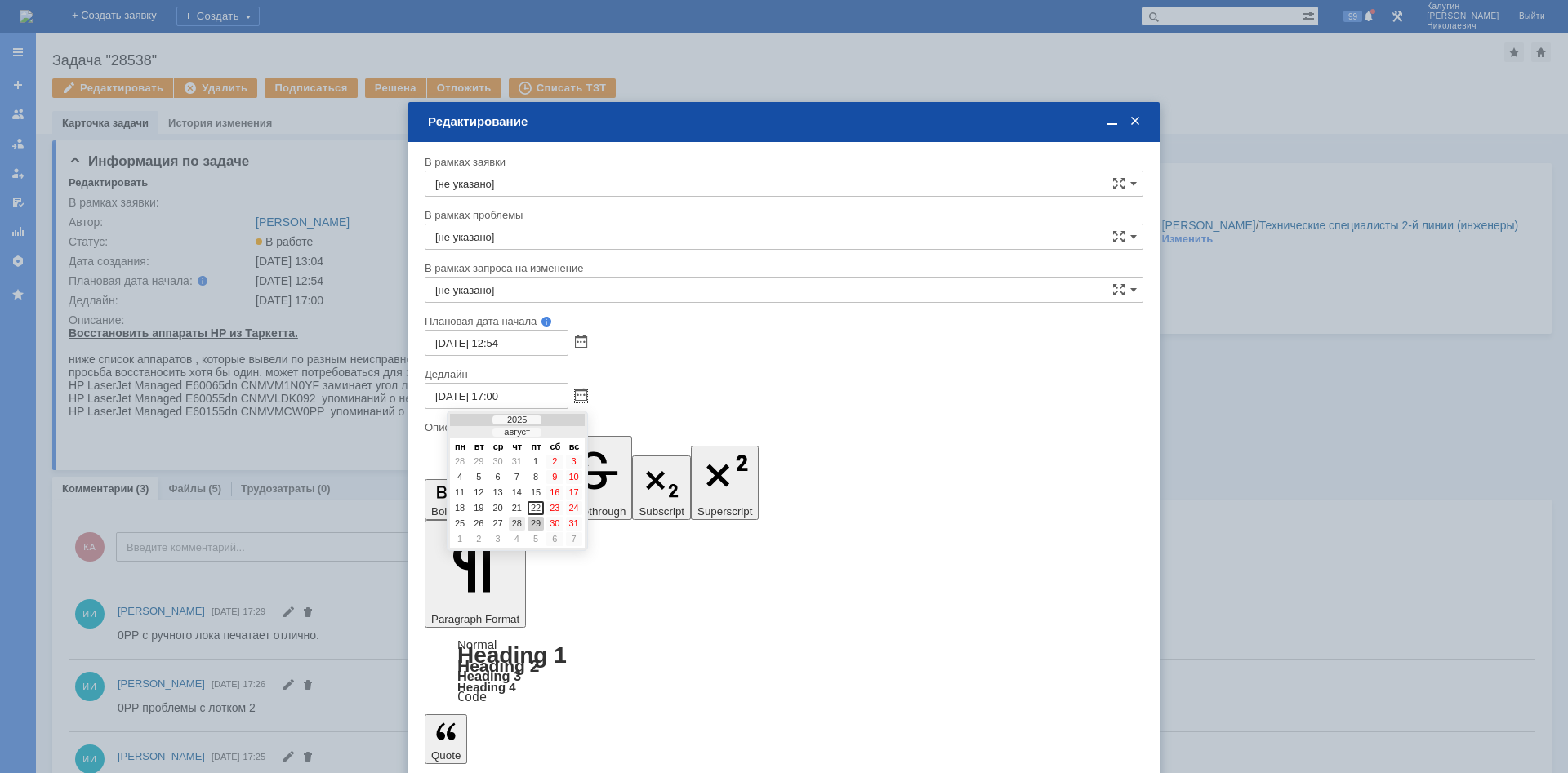
click at [519, 521] on div "28" at bounding box center [517, 523] width 17 height 14
type input "[DATE] 17:00"
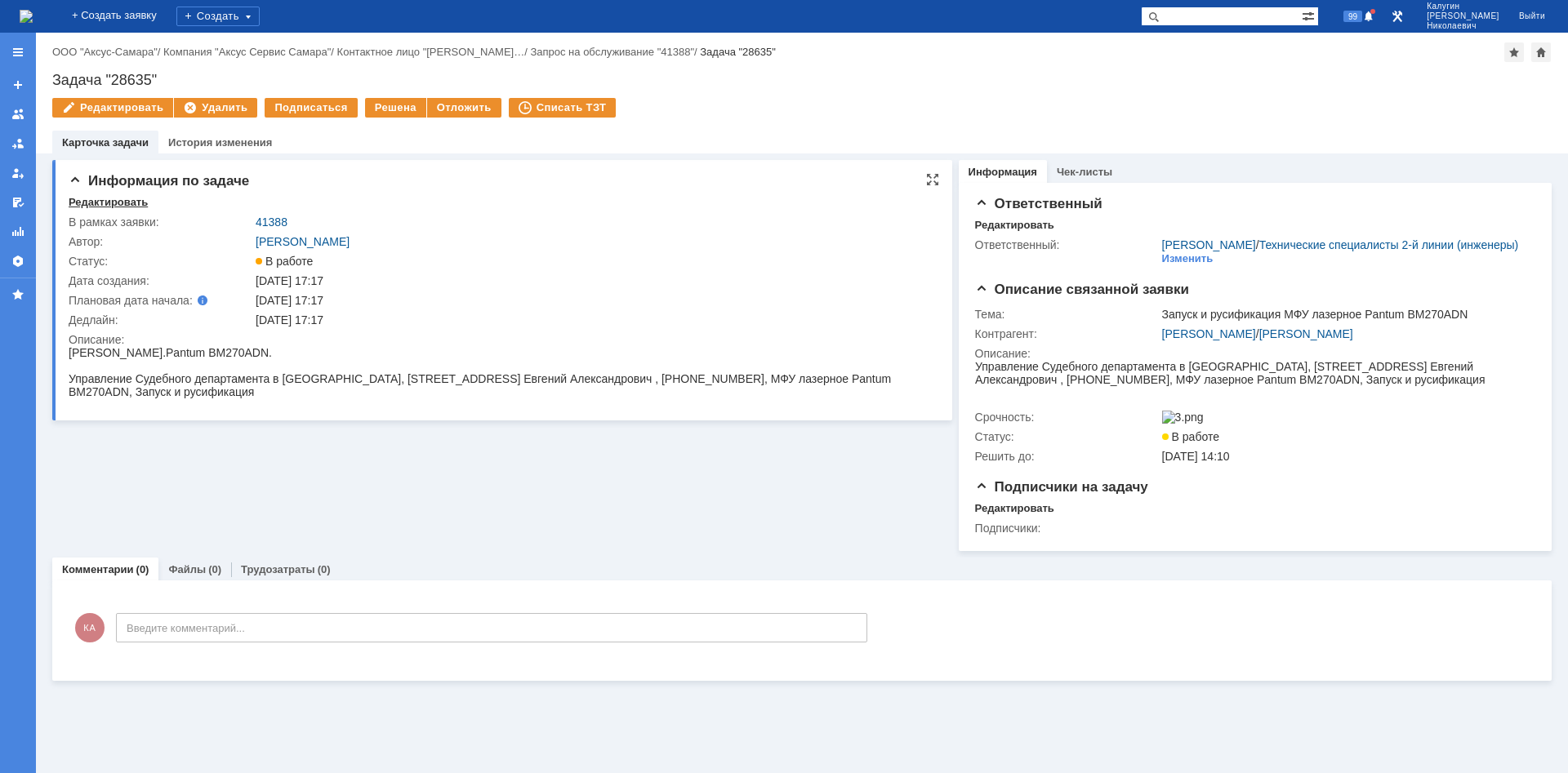
click at [122, 201] on div "Редактировать" at bounding box center [108, 203] width 79 height 13
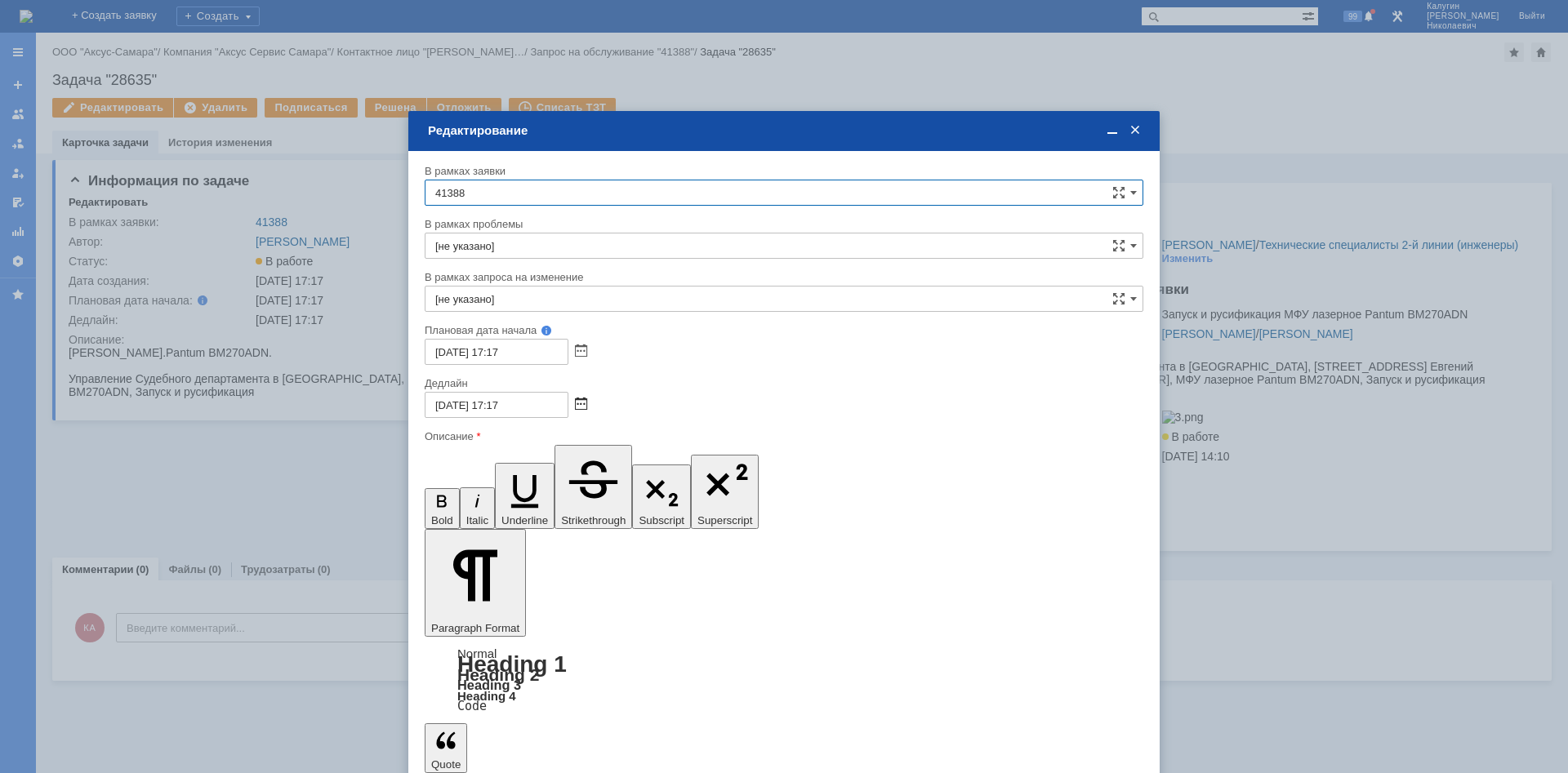
click at [578, 403] on span at bounding box center [581, 405] width 12 height 13
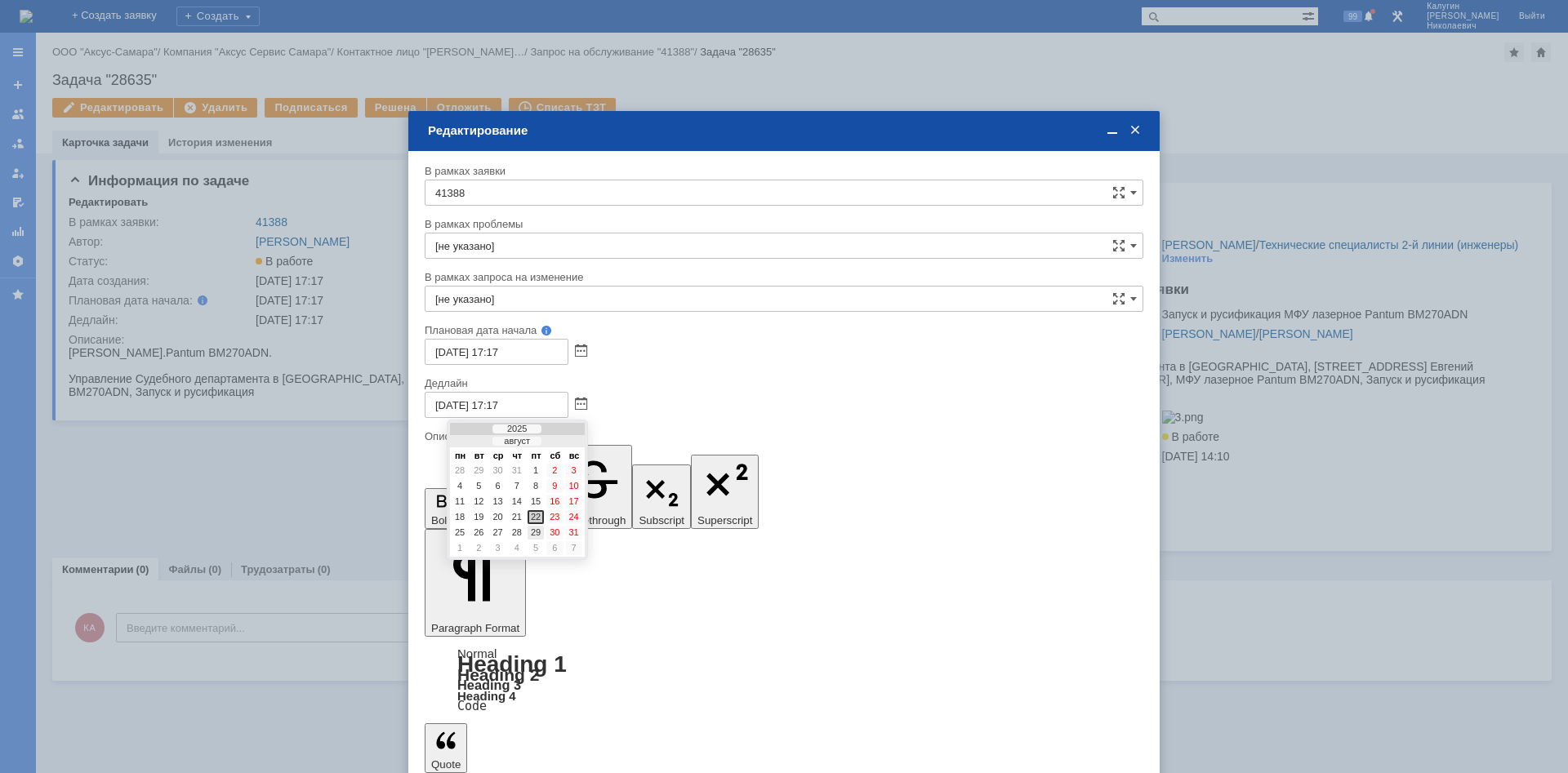
drag, startPoint x: 537, startPoint y: 534, endPoint x: 111, endPoint y: 63, distance: 635.1
click at [537, 534] on div "29" at bounding box center [536, 532] width 17 height 14
type input "[DATE] 17:17"
